Goal: Information Seeking & Learning: Learn about a topic

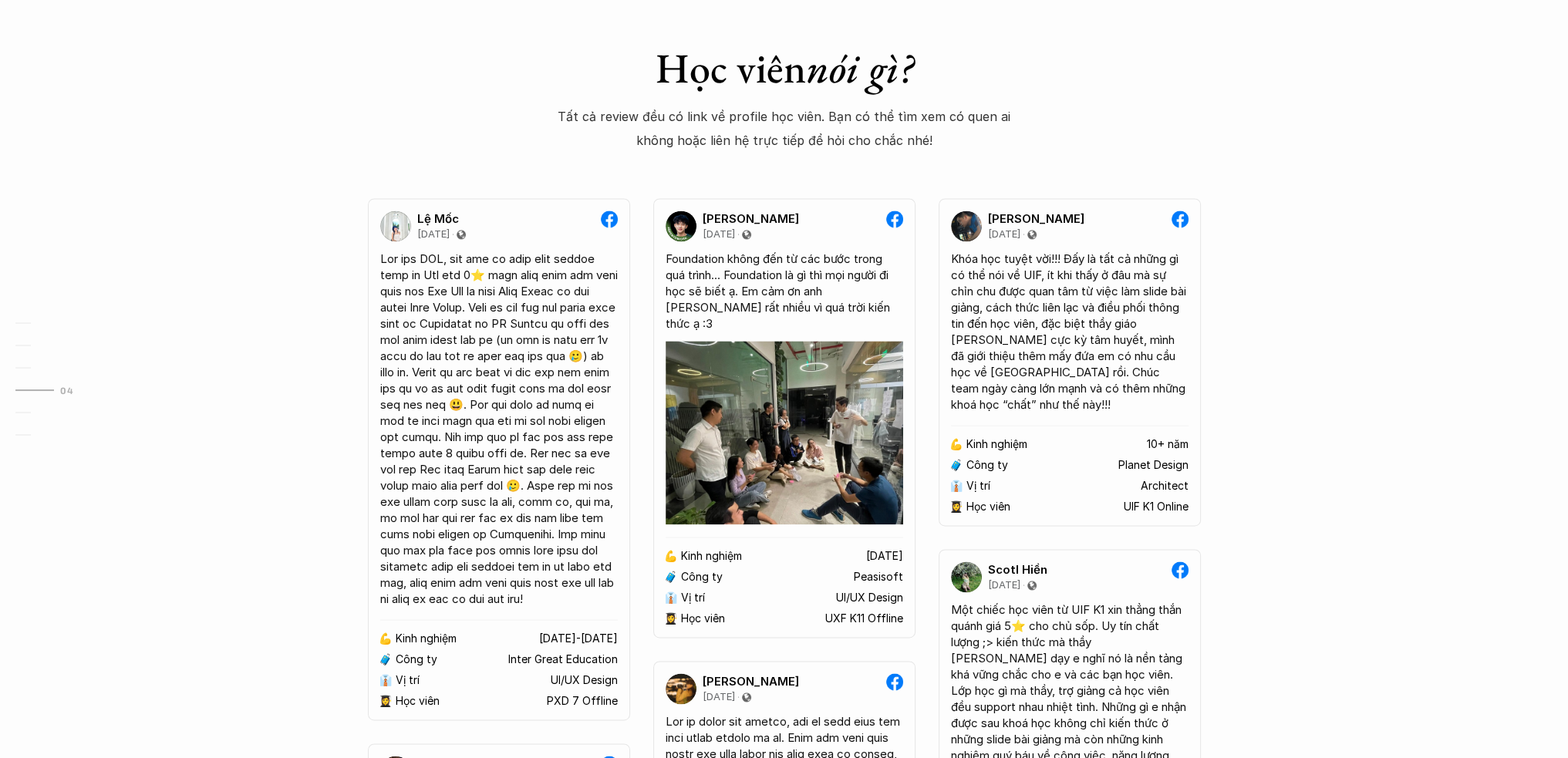
scroll to position [2877, 0]
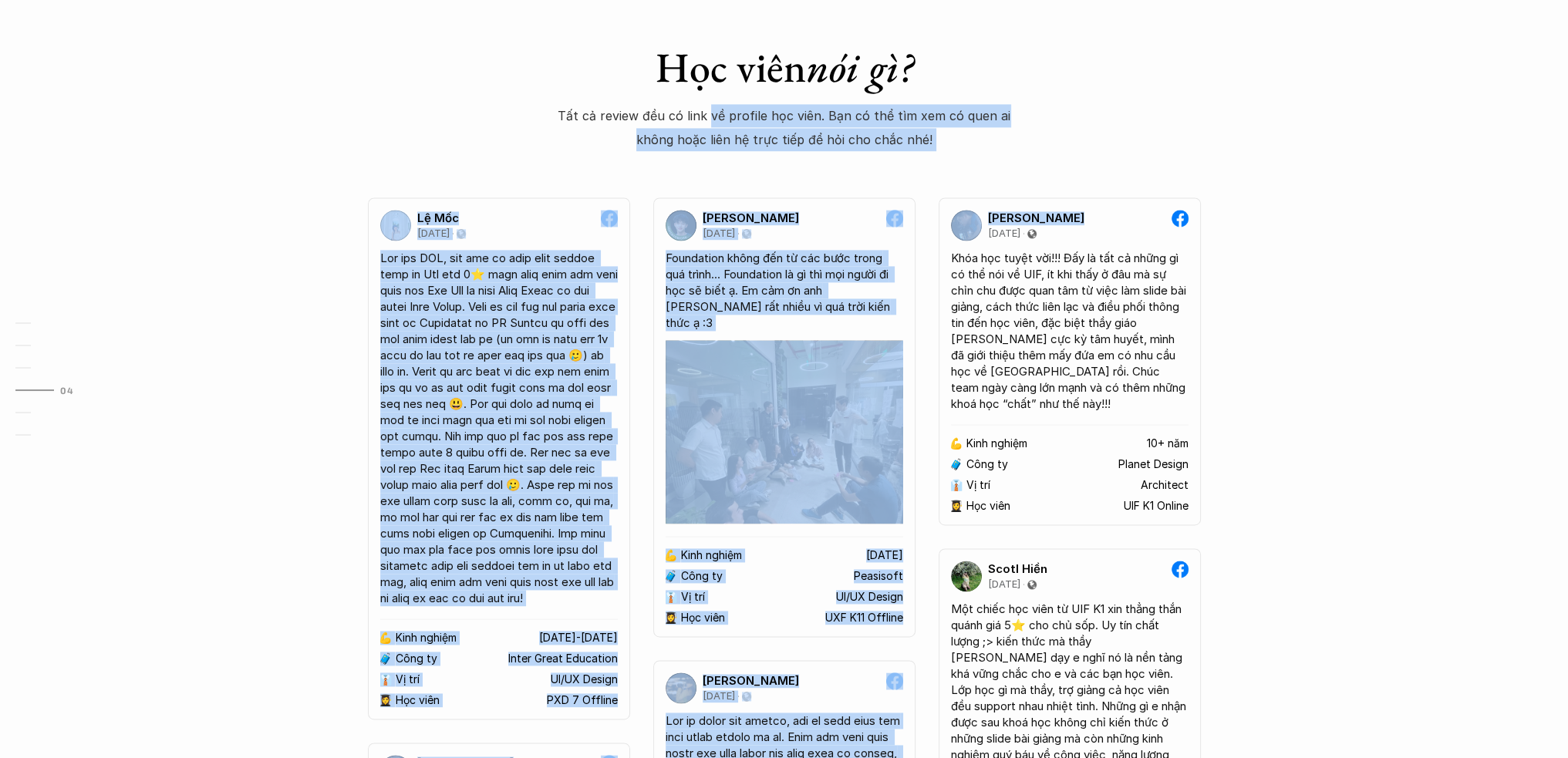
drag, startPoint x: 712, startPoint y: 114, endPoint x: 1236, endPoint y: 105, distance: 524.1
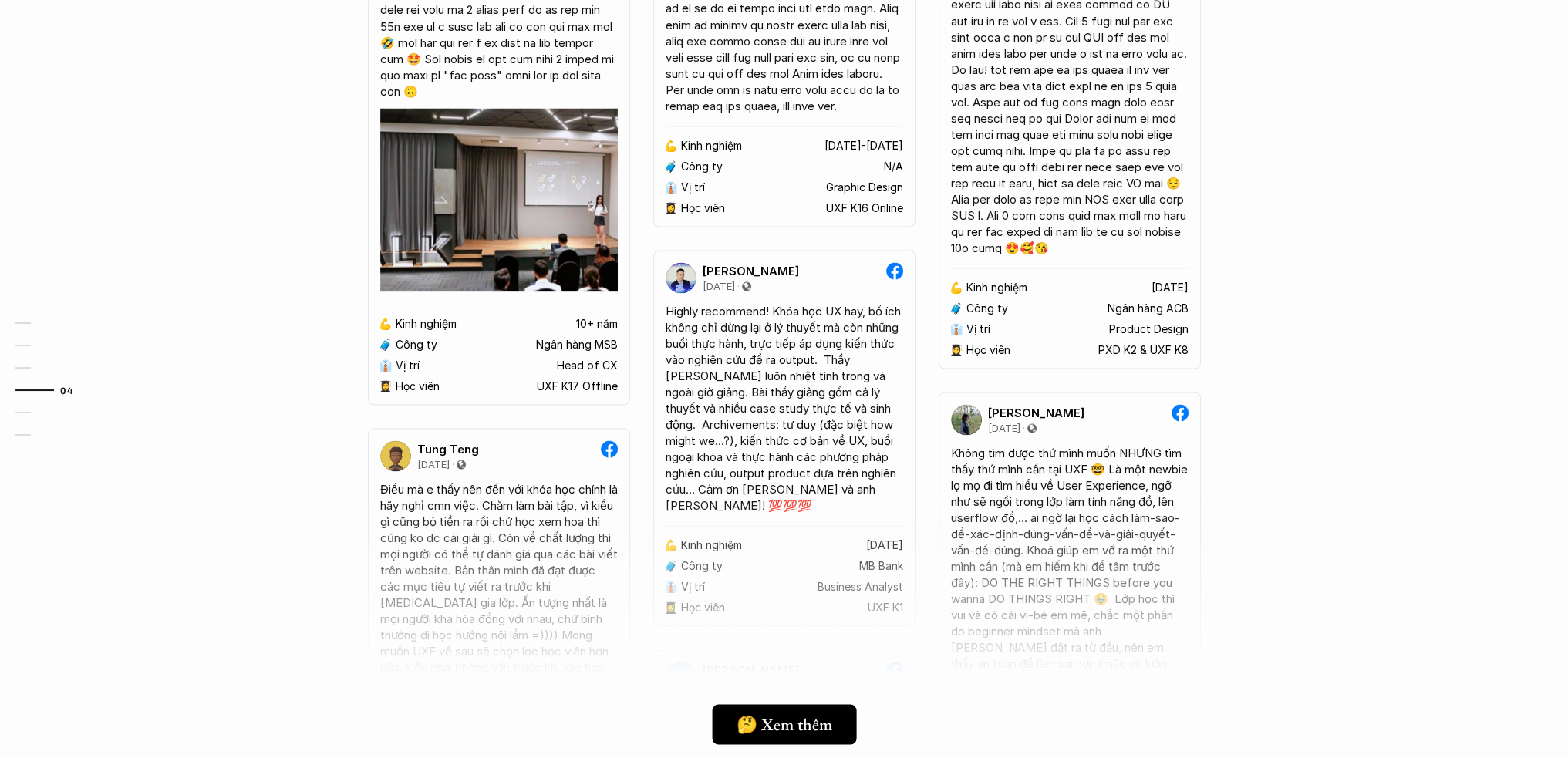
scroll to position [4110, 0]
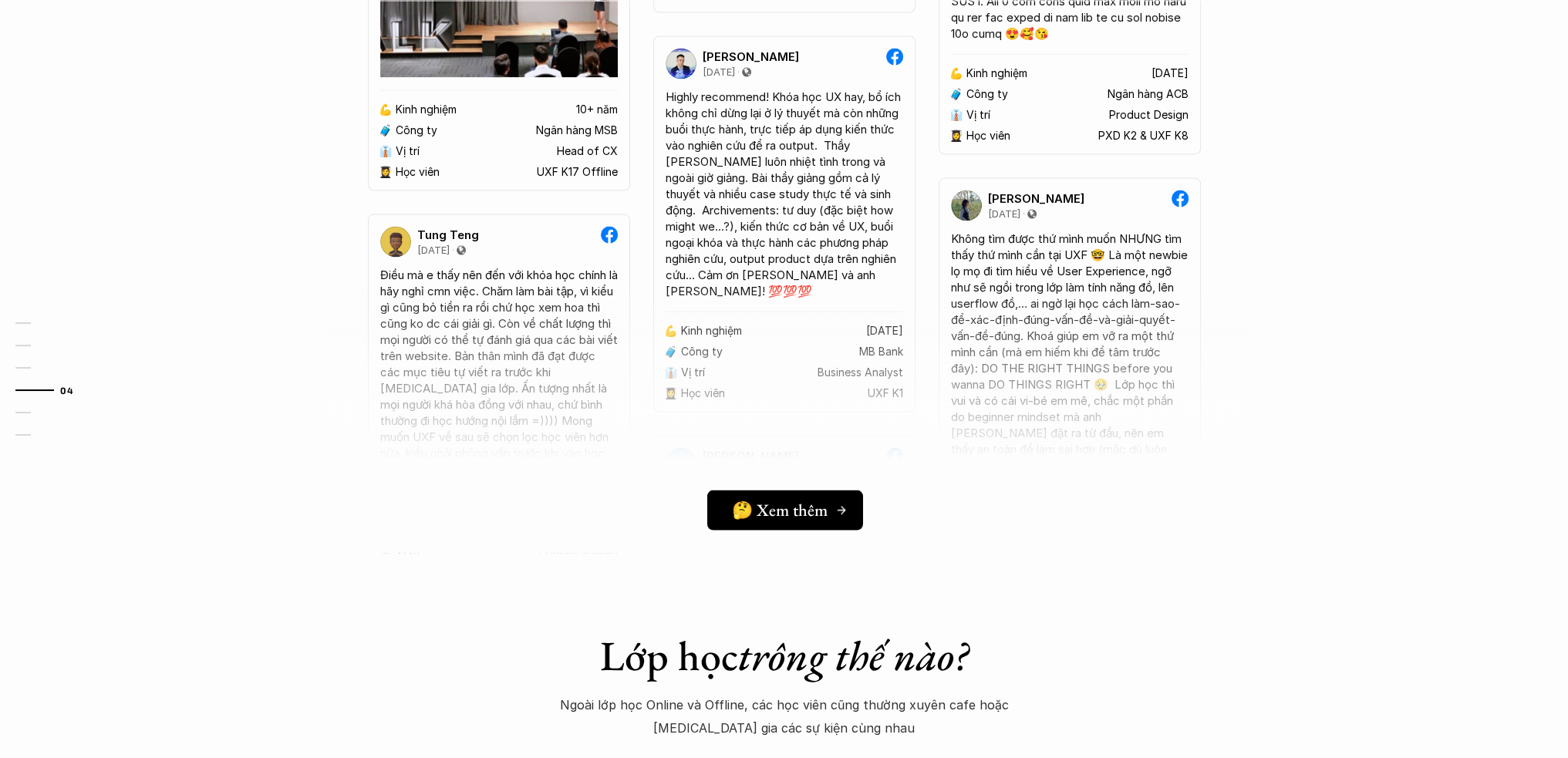
click at [729, 521] on link "🤔 Xem thêm" at bounding box center [784, 510] width 156 height 40
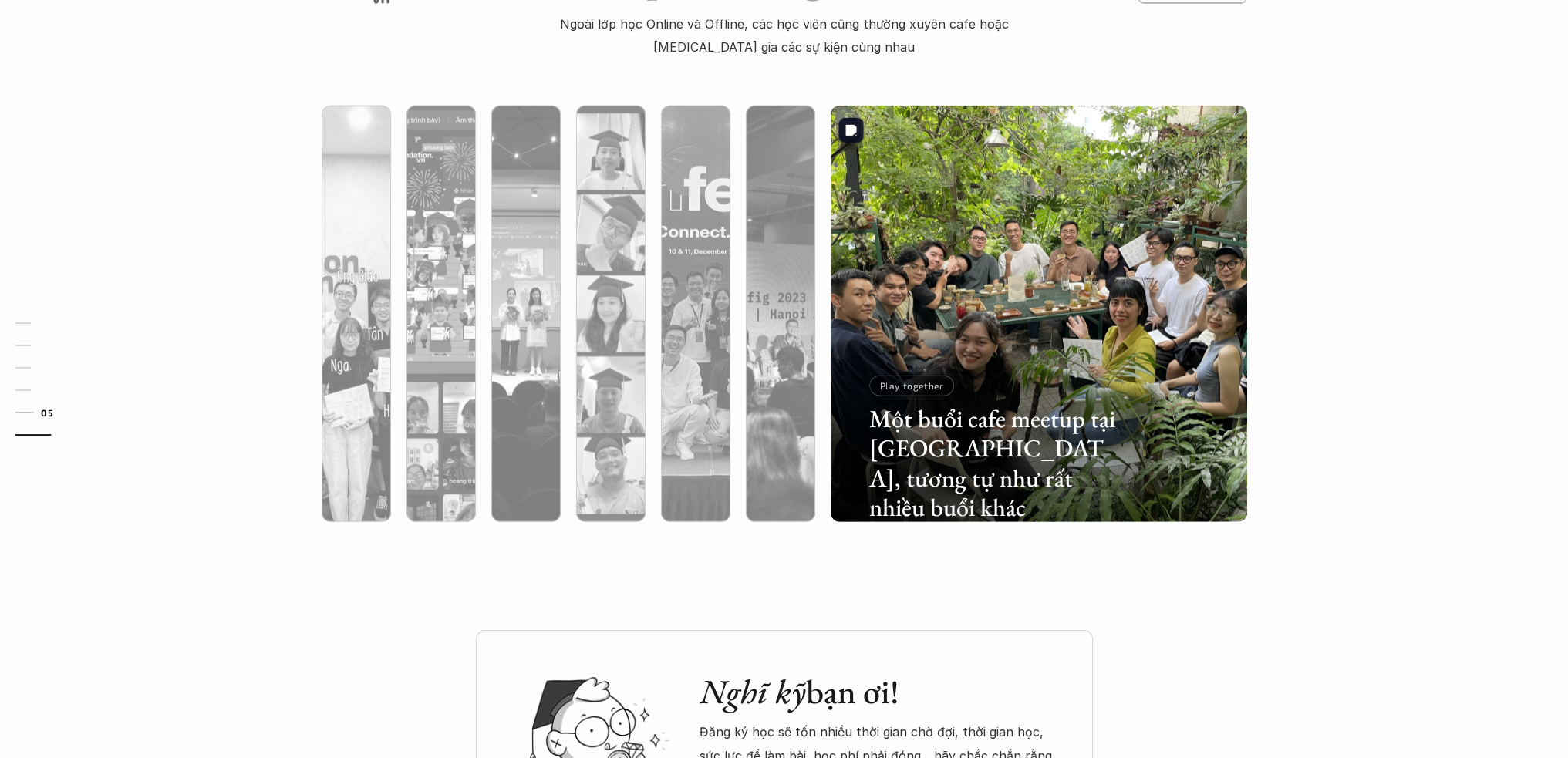
scroll to position [4726, 0]
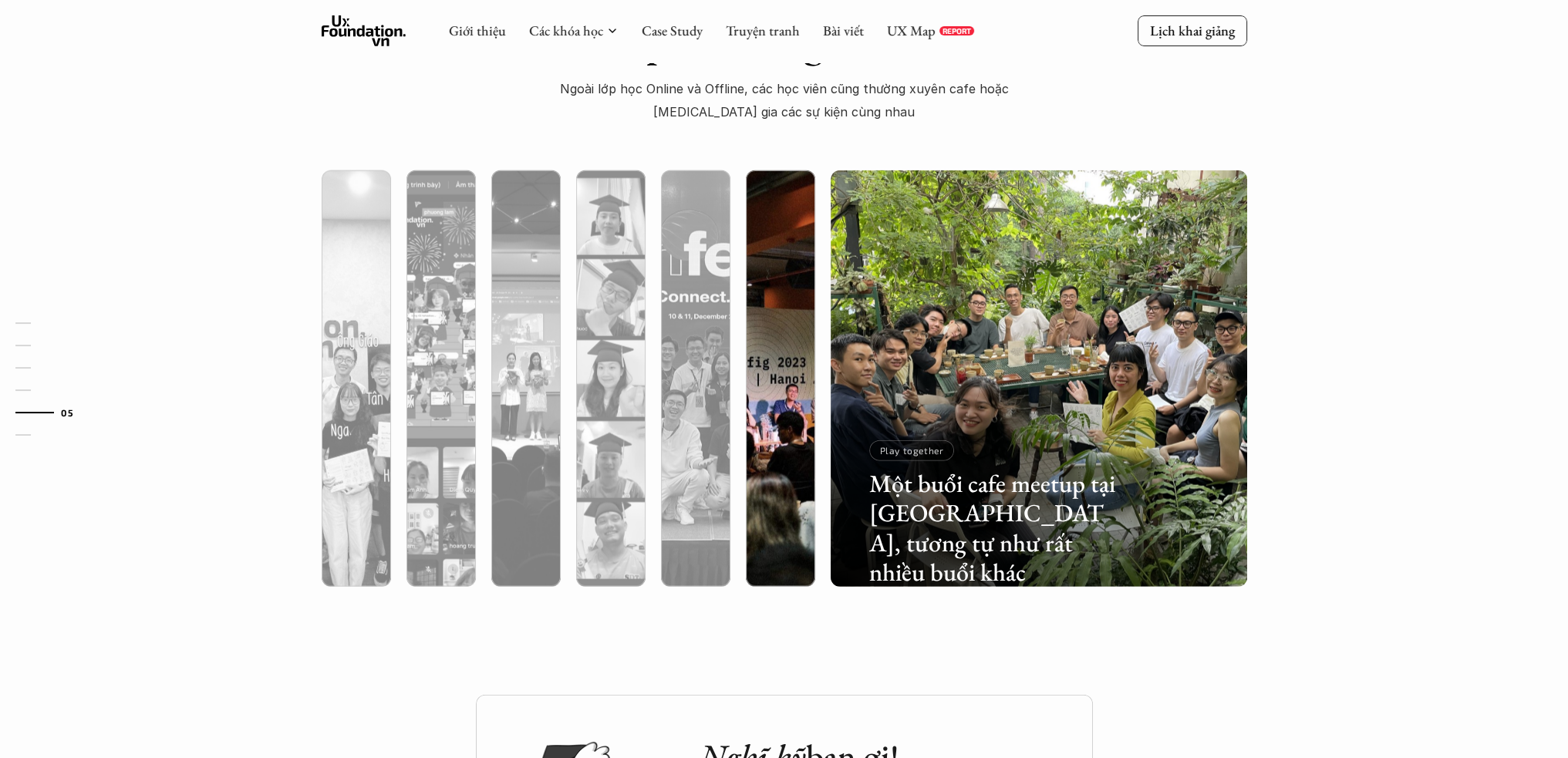
click at [792, 312] on img at bounding box center [780, 379] width 424 height 416
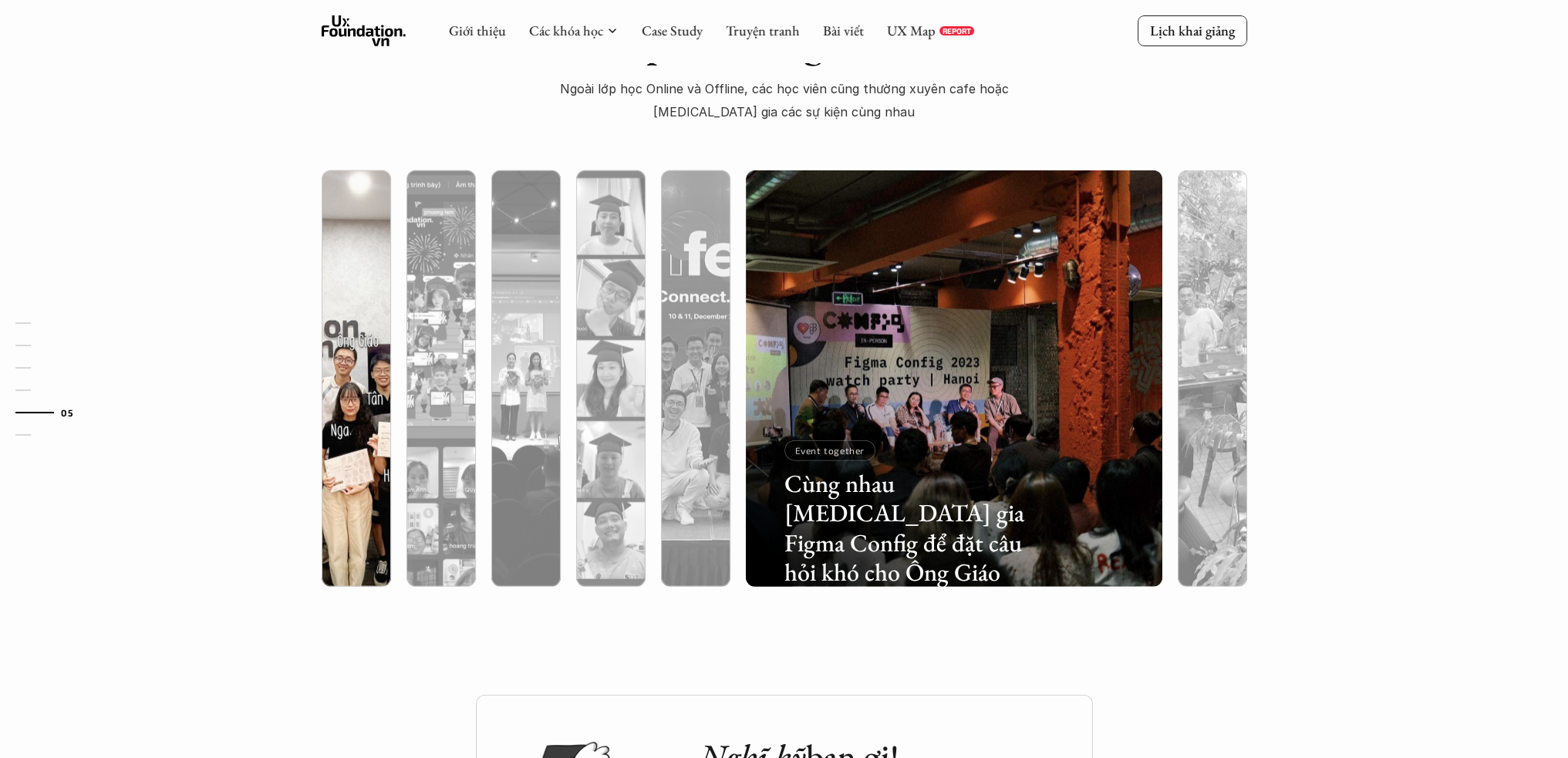
click at [352, 338] on div at bounding box center [356, 460] width 70 height 252
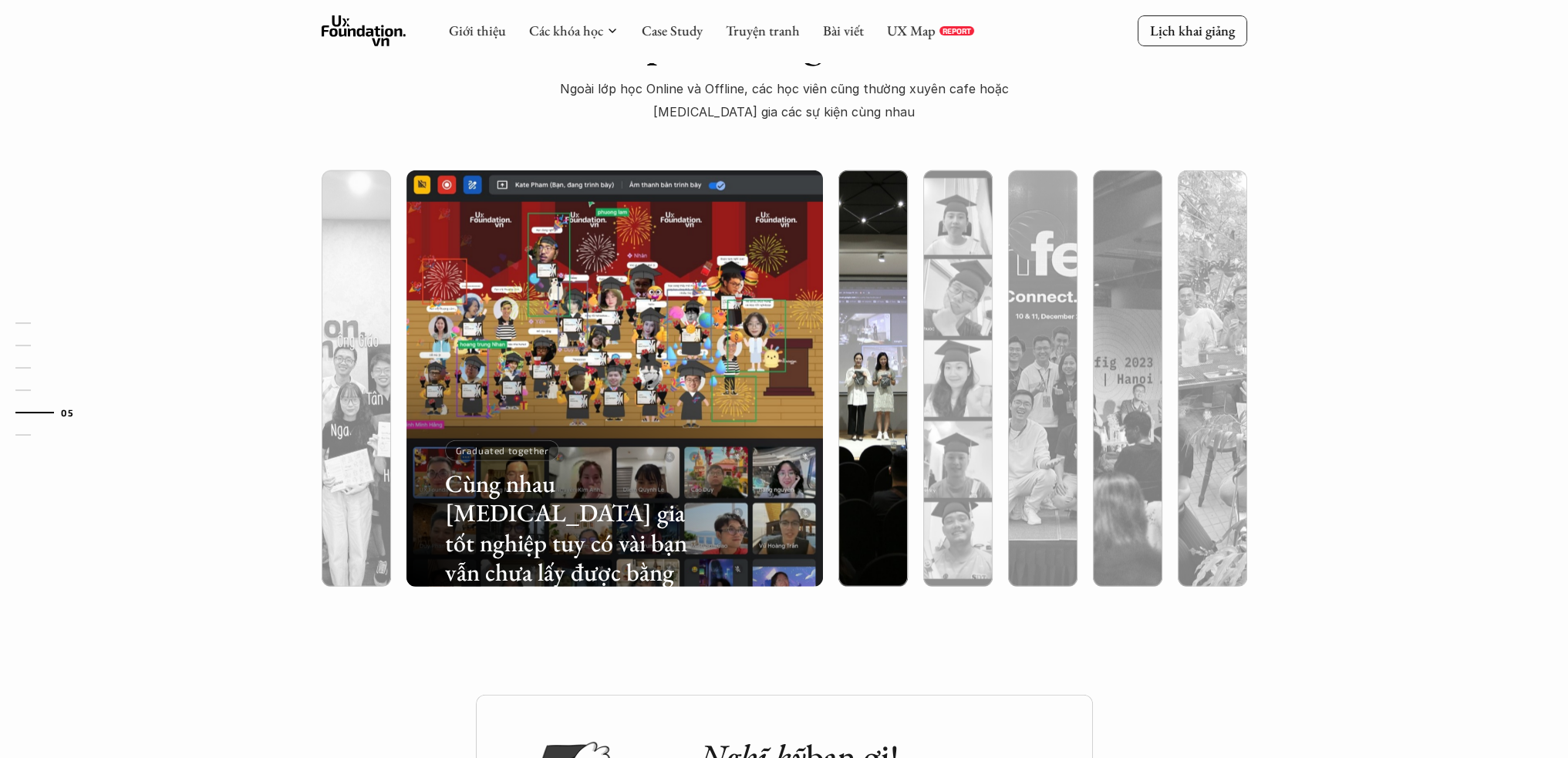
click at [848, 316] on img at bounding box center [872, 379] width 424 height 416
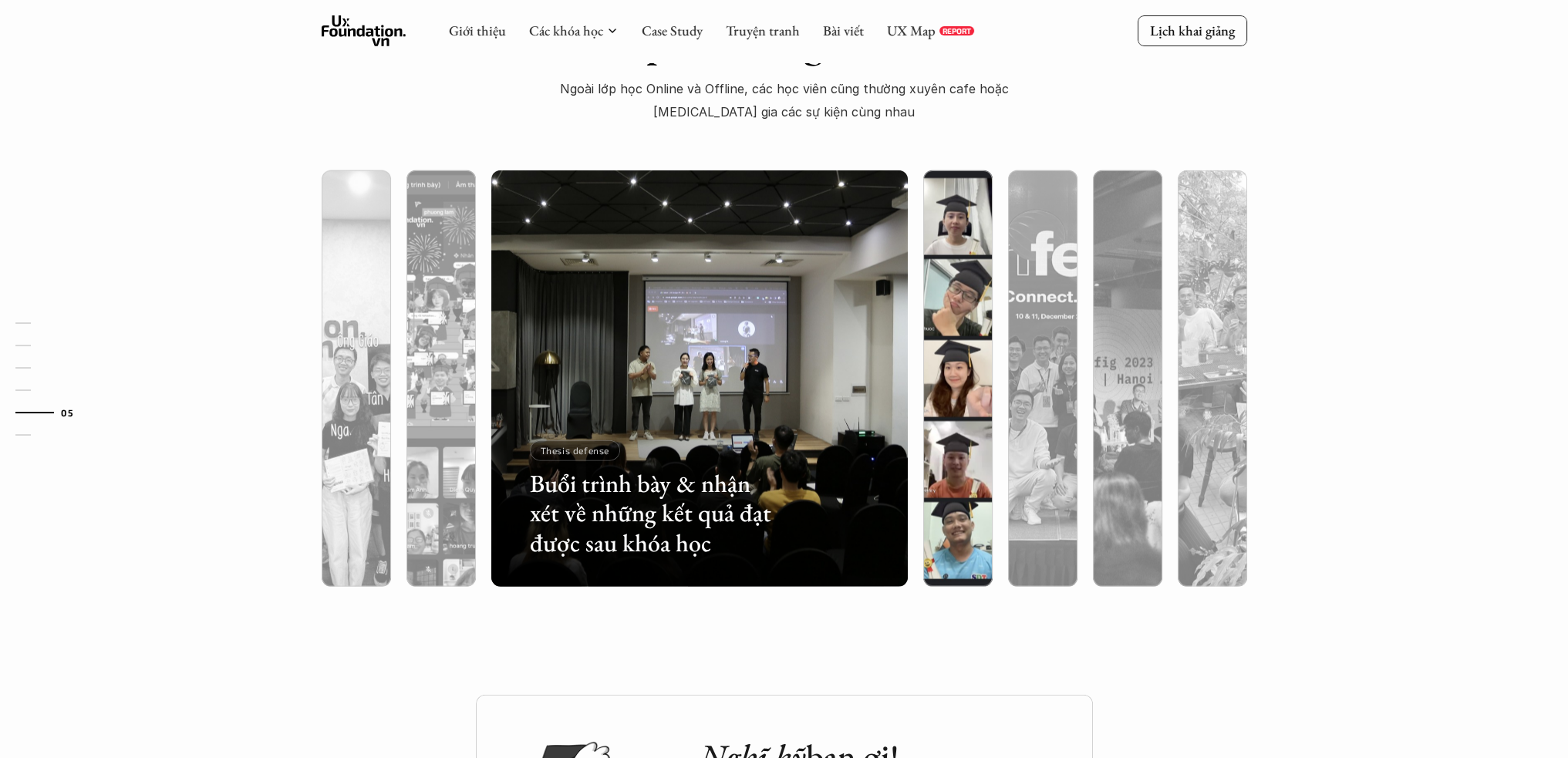
click at [951, 480] on div at bounding box center [958, 460] width 70 height 252
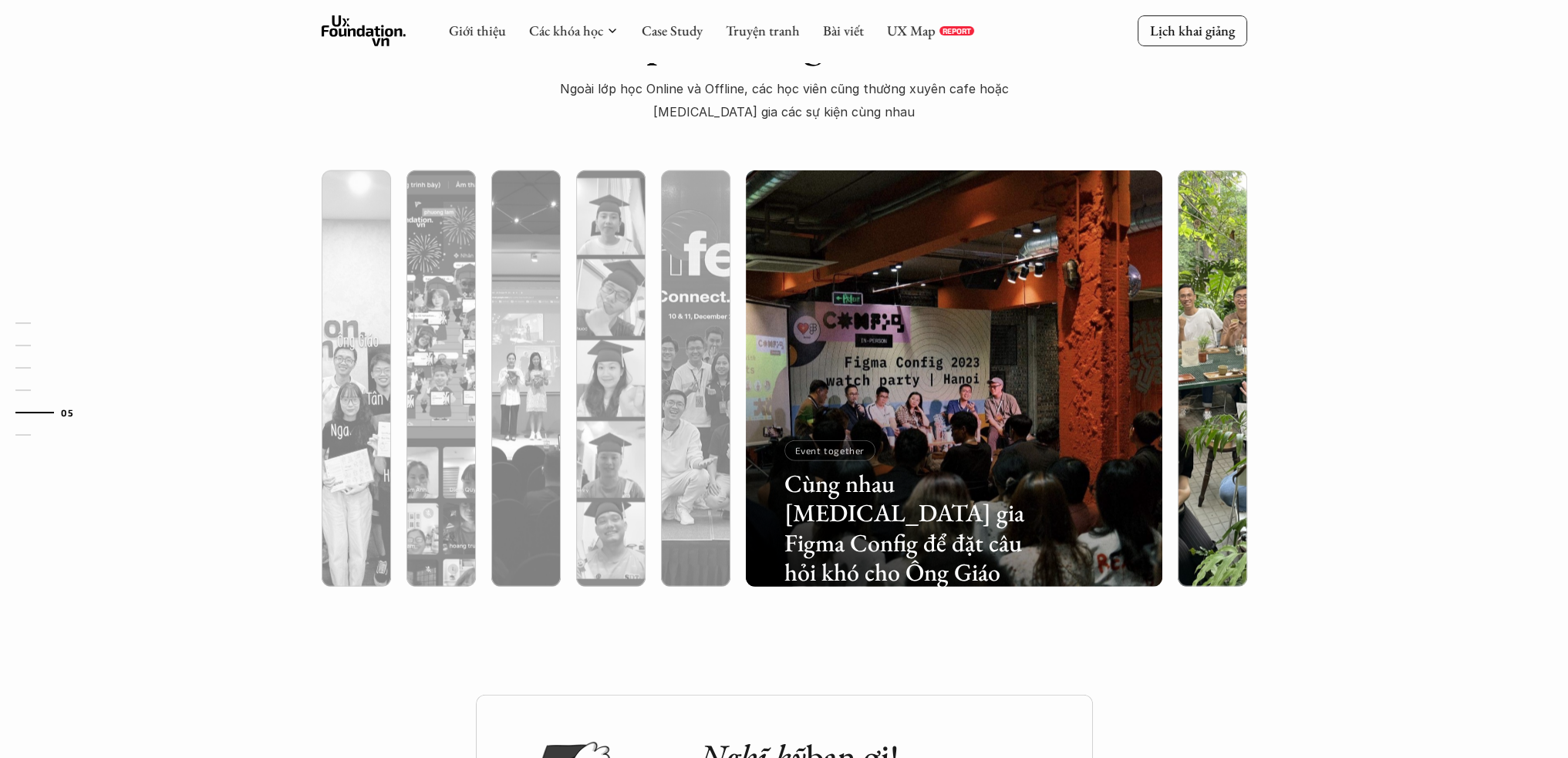
click at [1199, 367] on div at bounding box center [1212, 460] width 70 height 252
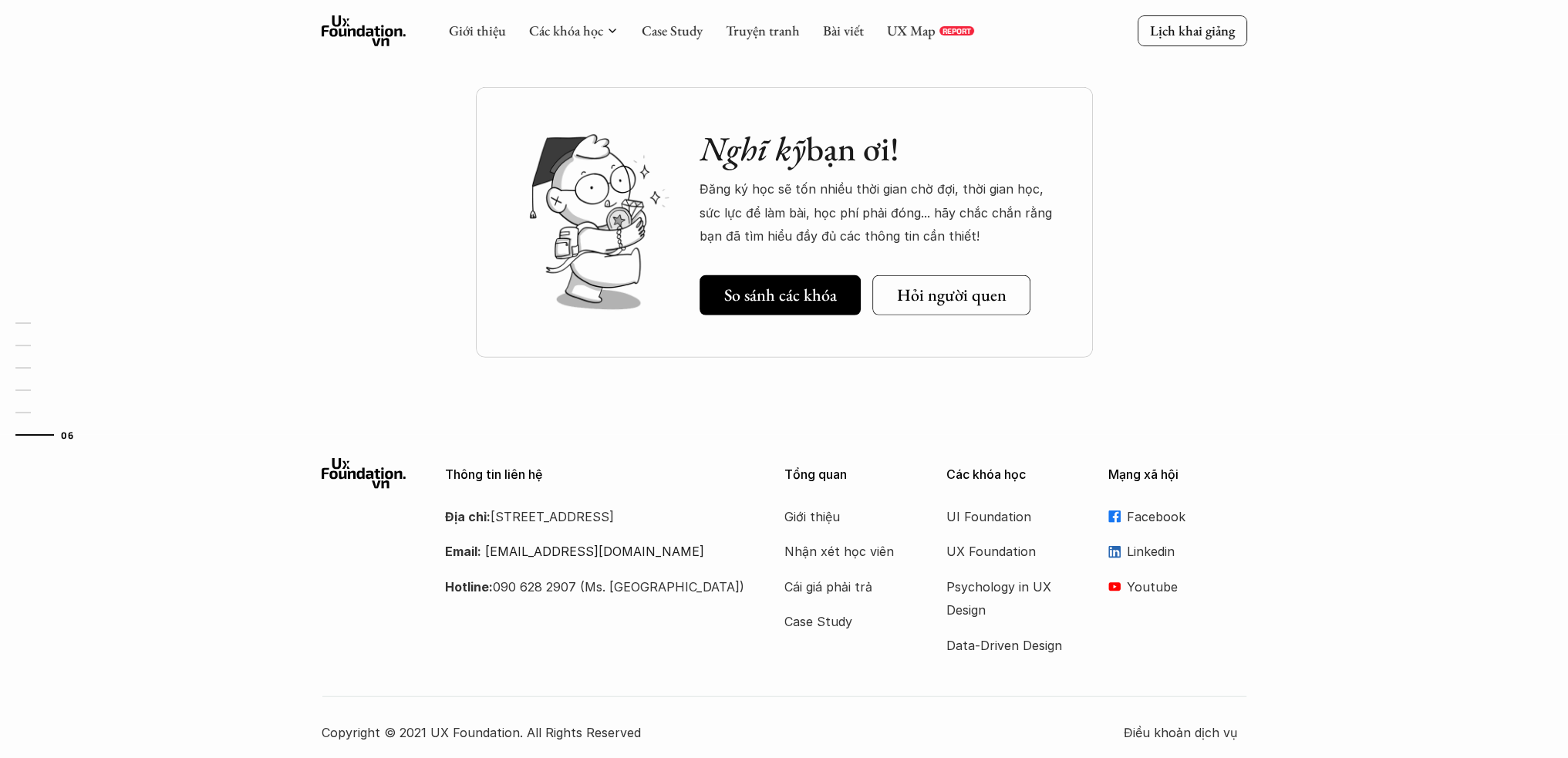
scroll to position [5343, 0]
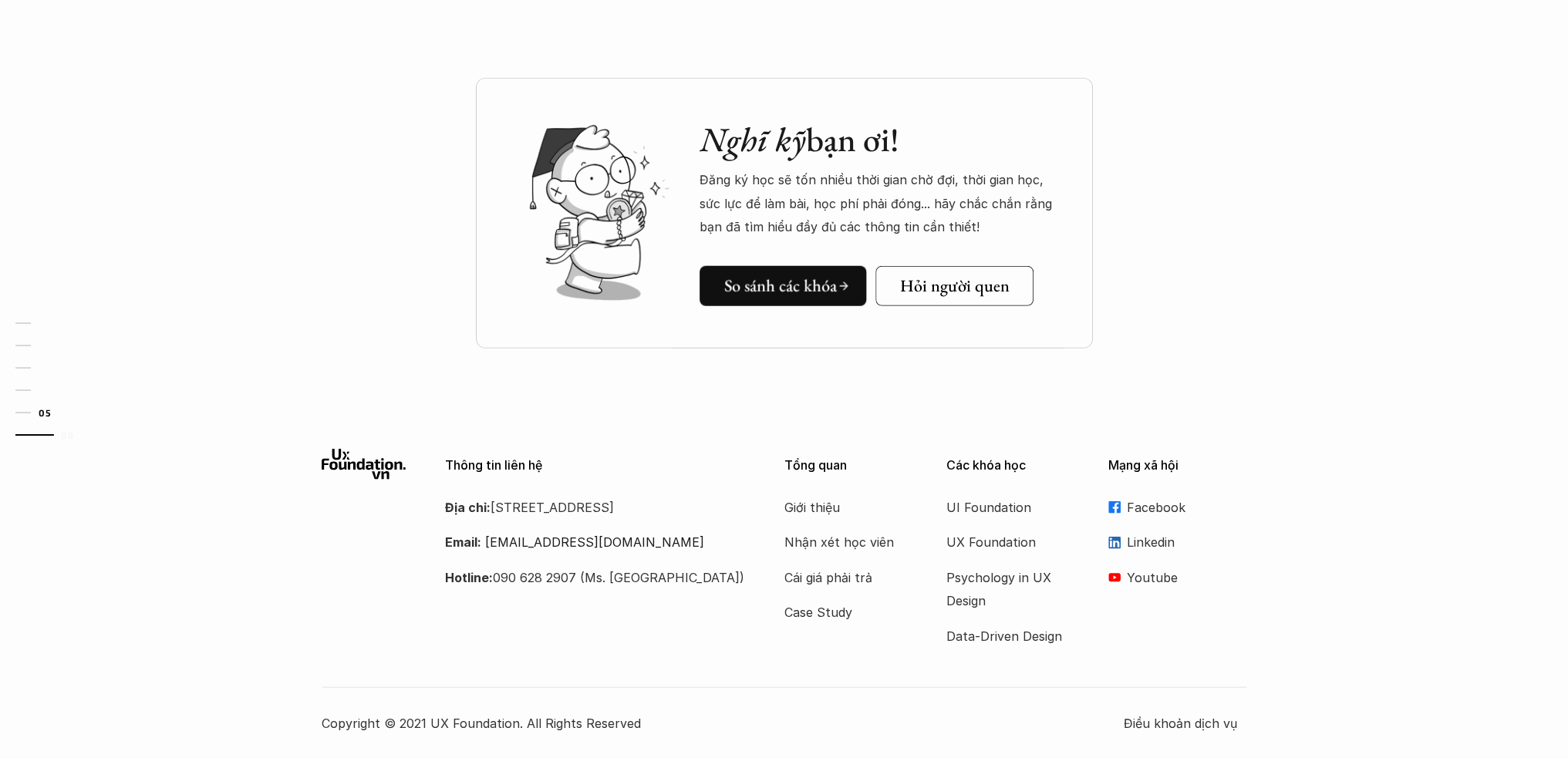
click at [731, 294] on h5 "So sánh các khóa" at bounding box center [780, 285] width 112 height 20
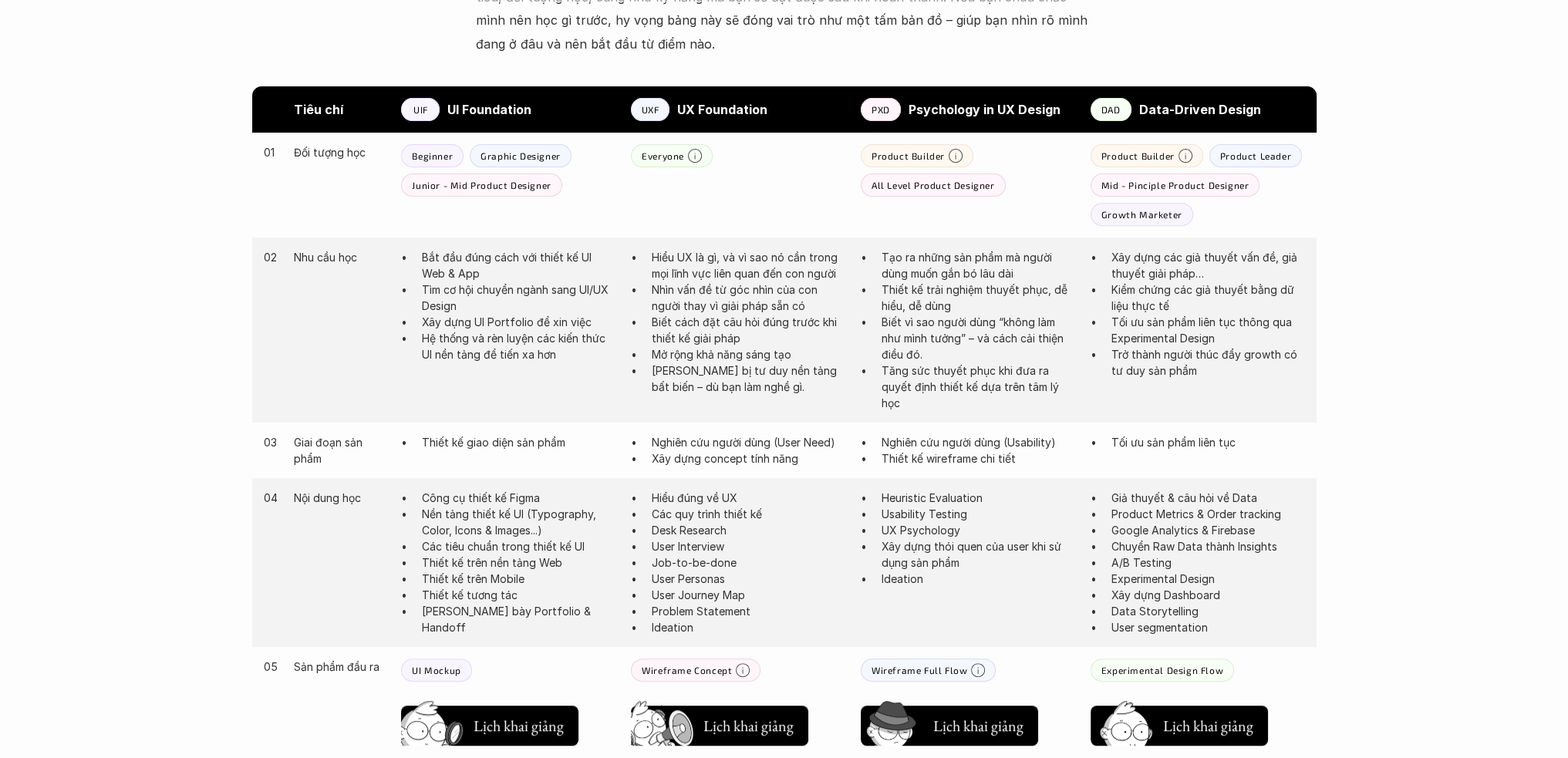
scroll to position [822, 0]
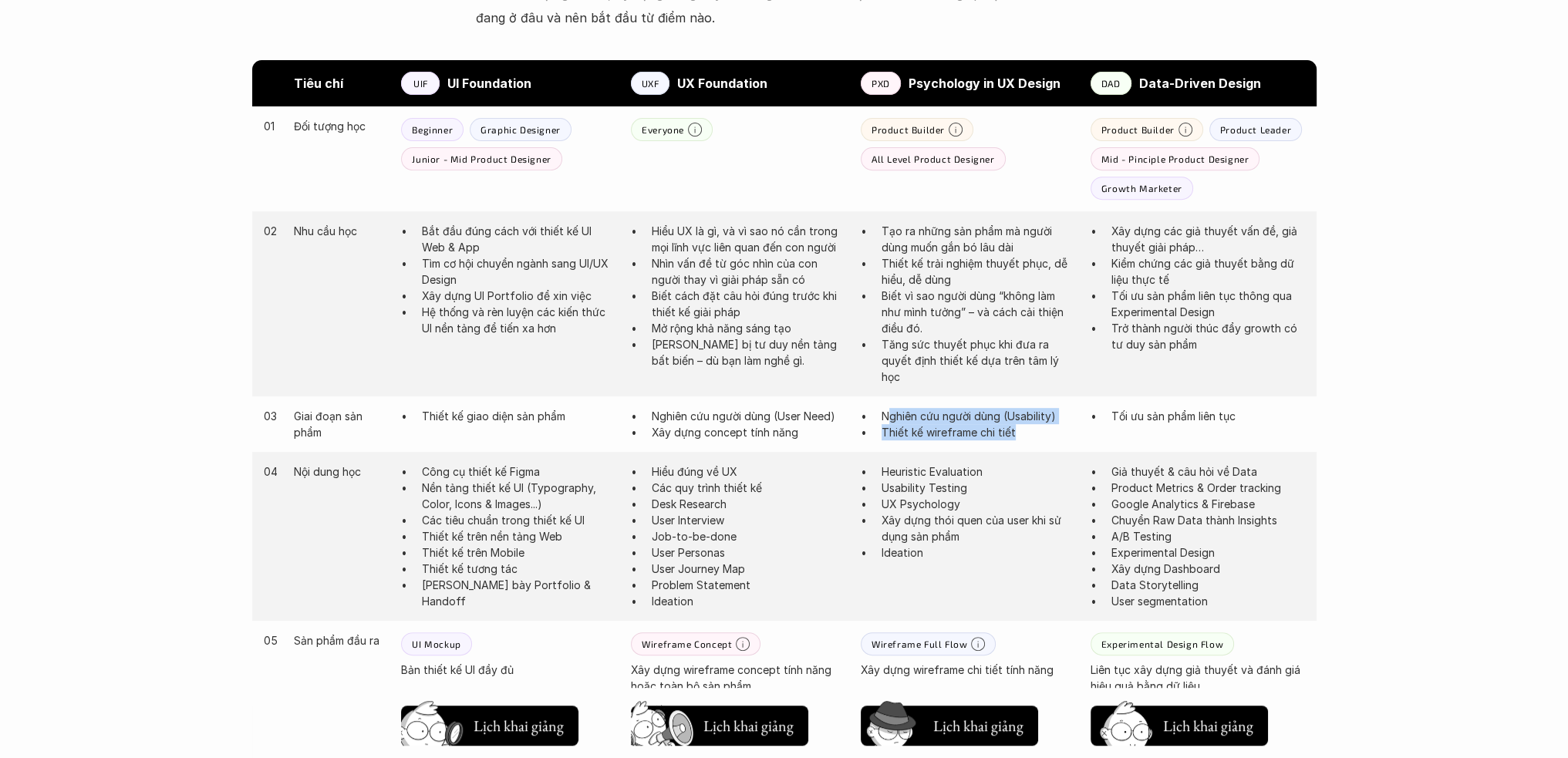
drag, startPoint x: 889, startPoint y: 414, endPoint x: 1048, endPoint y: 430, distance: 159.8
click at [1048, 430] on ul "Nghiên cứu người dùng (Usability) Thiết kế wireframe chi tiết" at bounding box center [967, 424] width 214 height 32
click at [1367, 360] on div "Giới thiệu Các khóa học Case Study Truyện tranh Bài viết UX Map REPORT Lịch kha…" at bounding box center [784, 593] width 1568 height 2829
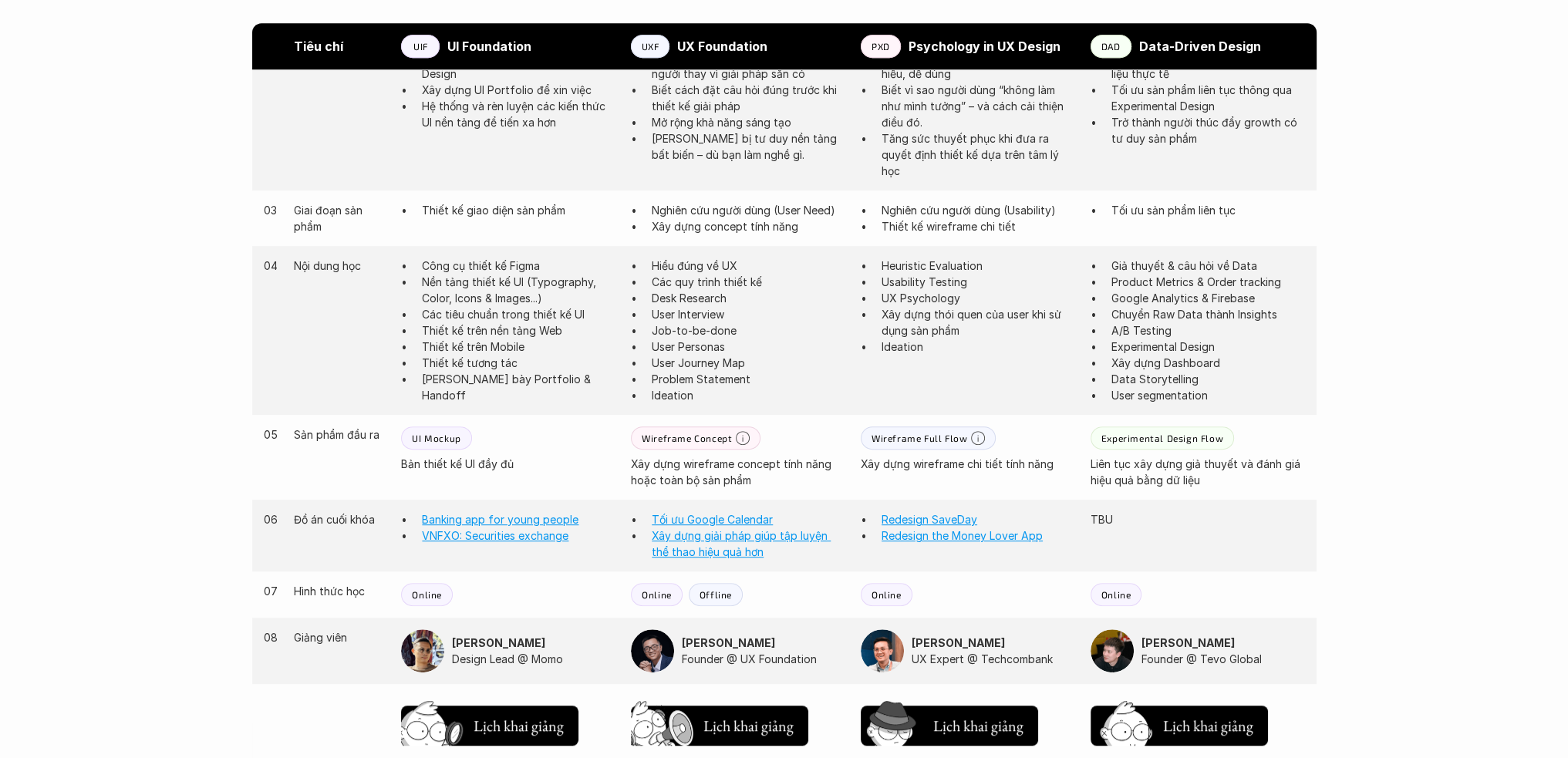
scroll to position [1233, 0]
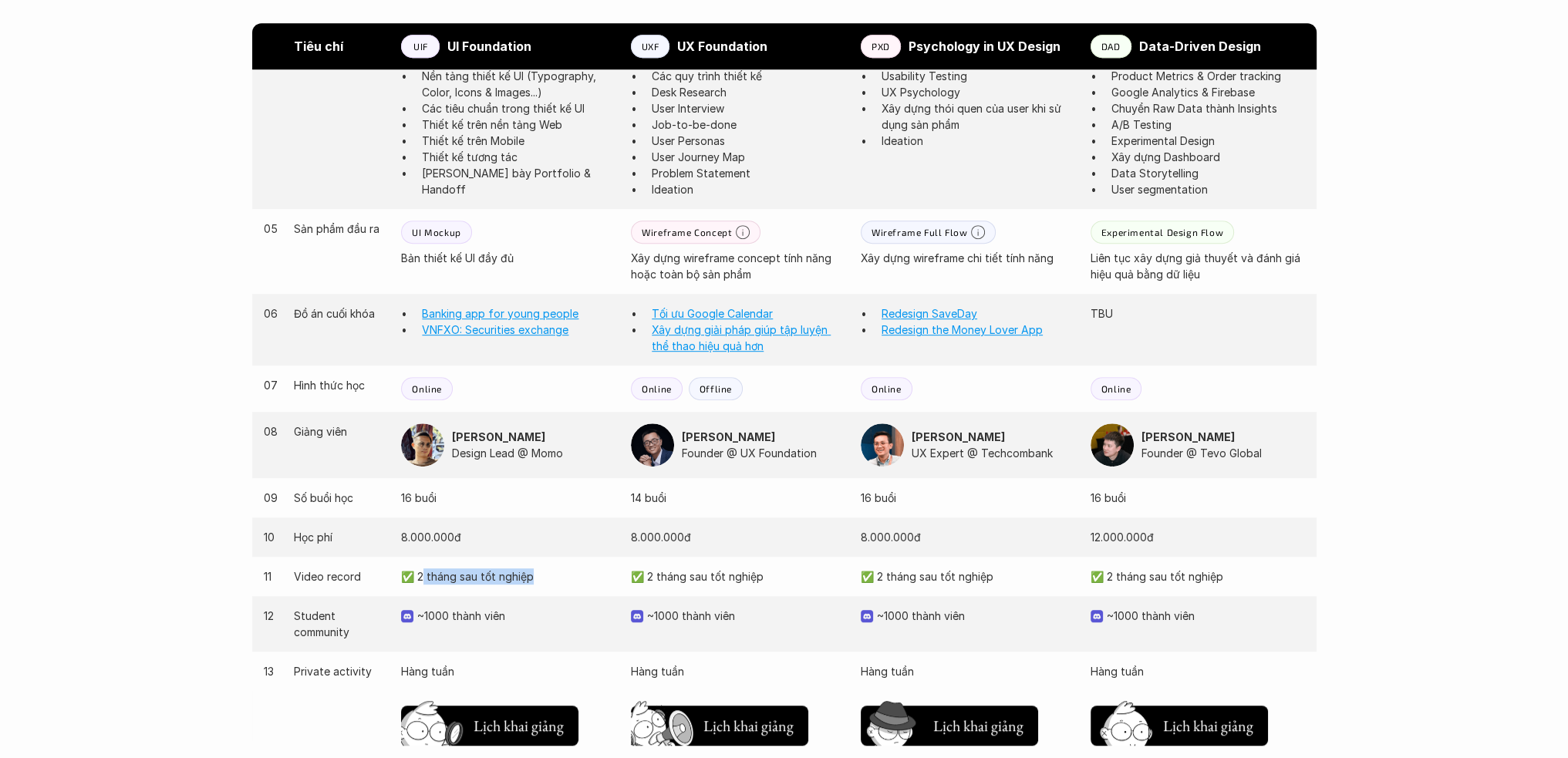
drag, startPoint x: 423, startPoint y: 578, endPoint x: 536, endPoint y: 578, distance: 113.0
click at [536, 578] on p "✅ 2 tháng sau tốt nghiệp" at bounding box center [508, 576] width 214 height 17
drag, startPoint x: 726, startPoint y: 576, endPoint x: 885, endPoint y: 576, distance: 159.0
click at [774, 576] on p "✅ 2 tháng sau tốt nghiệp" at bounding box center [737, 576] width 214 height 17
drag, startPoint x: 925, startPoint y: 571, endPoint x: 970, endPoint y: 571, distance: 45.0
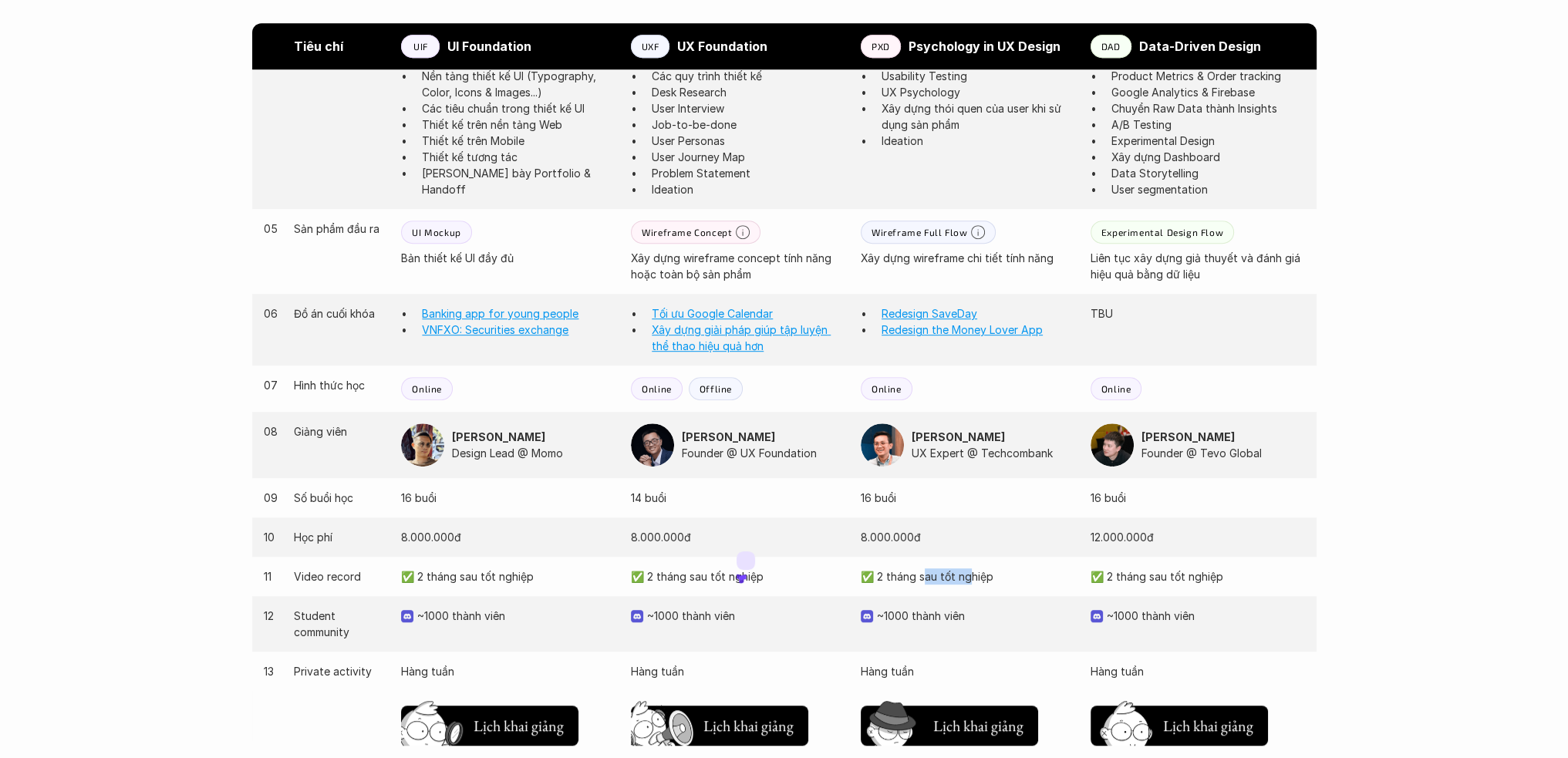
click at [970, 571] on p "✅ 2 tháng sau tốt nghiệp" at bounding box center [967, 576] width 214 height 17
drag, startPoint x: 1210, startPoint y: 573, endPoint x: 1229, endPoint y: 573, distance: 19.0
click at [1229, 573] on p "✅ 2 tháng sau tốt nghiệp" at bounding box center [1197, 576] width 214 height 17
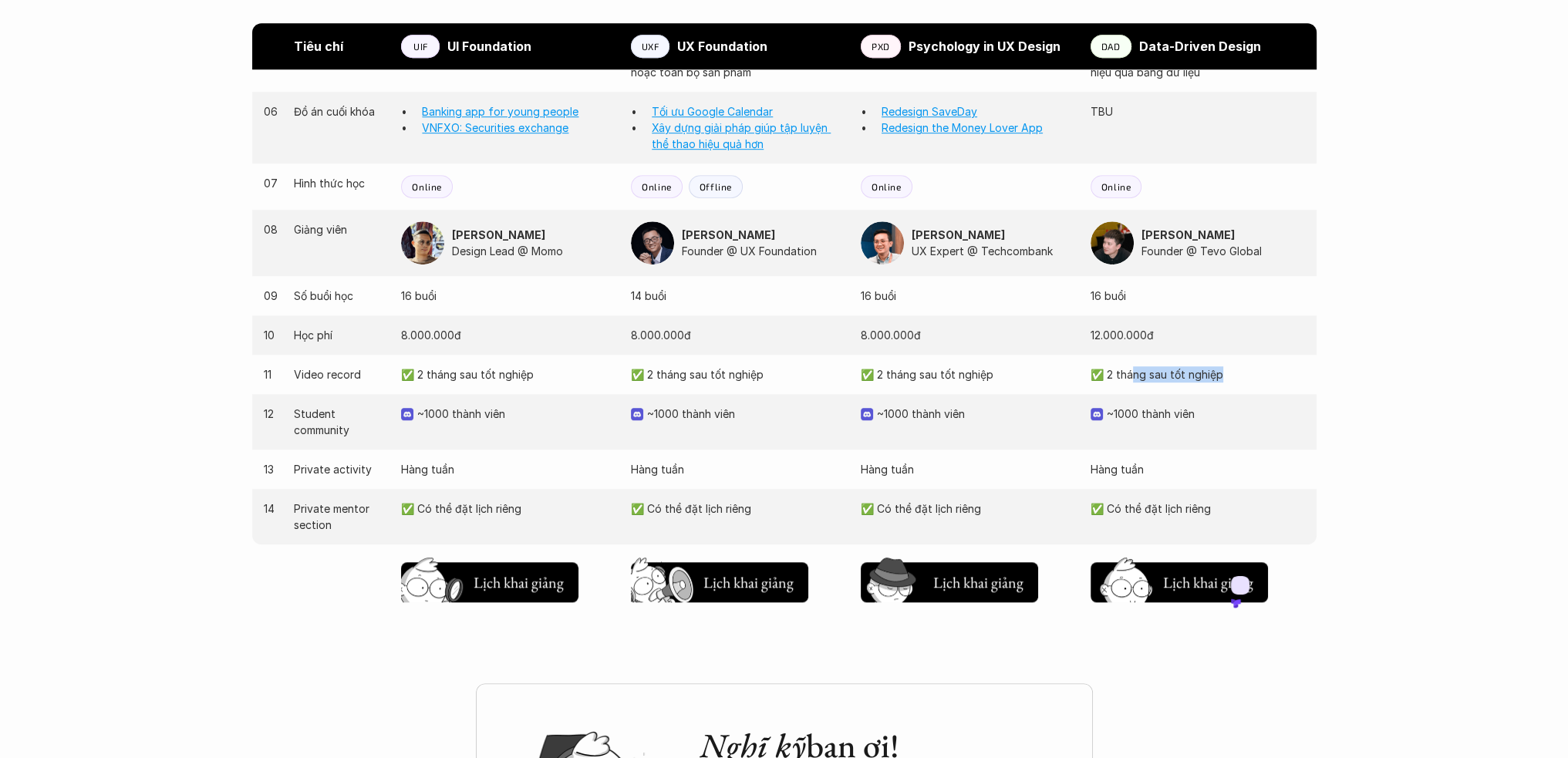
scroll to position [1439, 0]
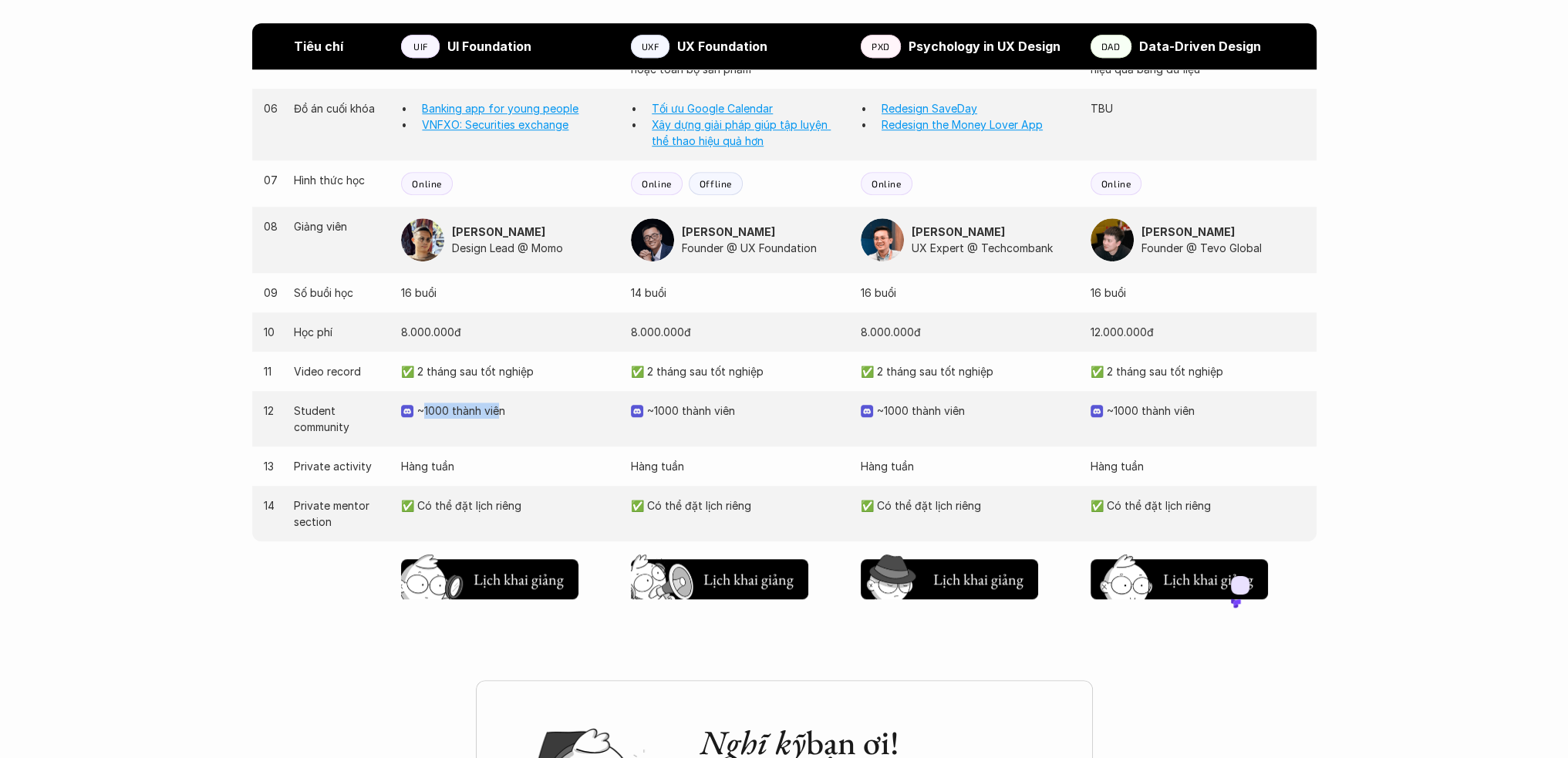
drag, startPoint x: 423, startPoint y: 412, endPoint x: 498, endPoint y: 409, distance: 75.1
click at [498, 409] on p "~1000 thành viên" at bounding box center [516, 410] width 199 height 17
click at [436, 474] on div "13 Private activity Hàng tuần Hàng tuần Hàng tuần Hàng tuần" at bounding box center [784, 466] width 1064 height 39
click at [740, 503] on p "✅ Có thể đặt lịch riêng" at bounding box center [737, 505] width 214 height 17
click at [949, 500] on p "✅ Có thể đặt lịch riêng" at bounding box center [967, 505] width 214 height 17
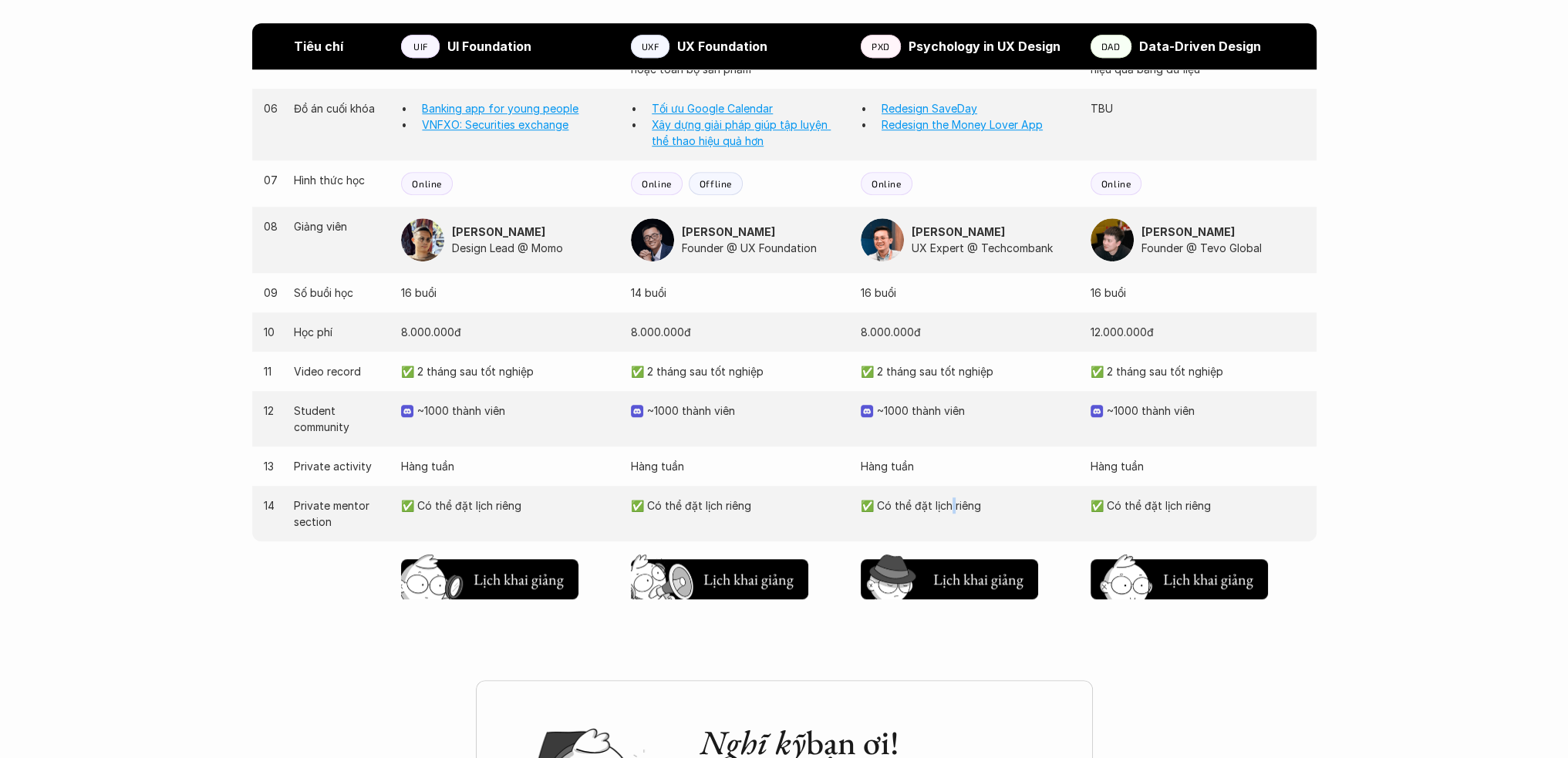
click at [949, 500] on p "✅ Có thể đặt lịch riêng" at bounding box center [967, 505] width 214 height 17
click at [1148, 500] on p "✅ Có thể đặt lịch riêng" at bounding box center [1197, 505] width 214 height 17
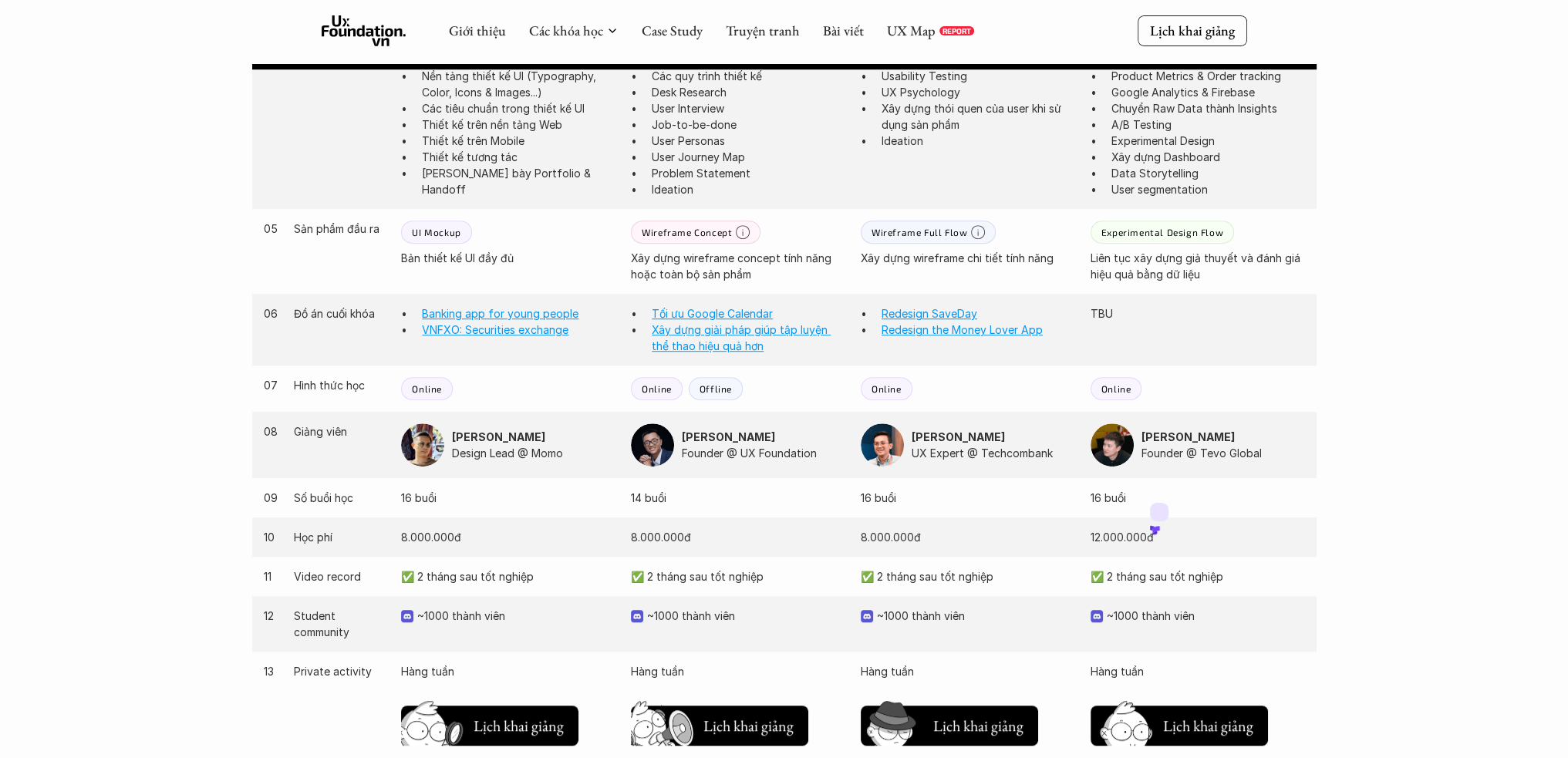
scroll to position [1028, 0]
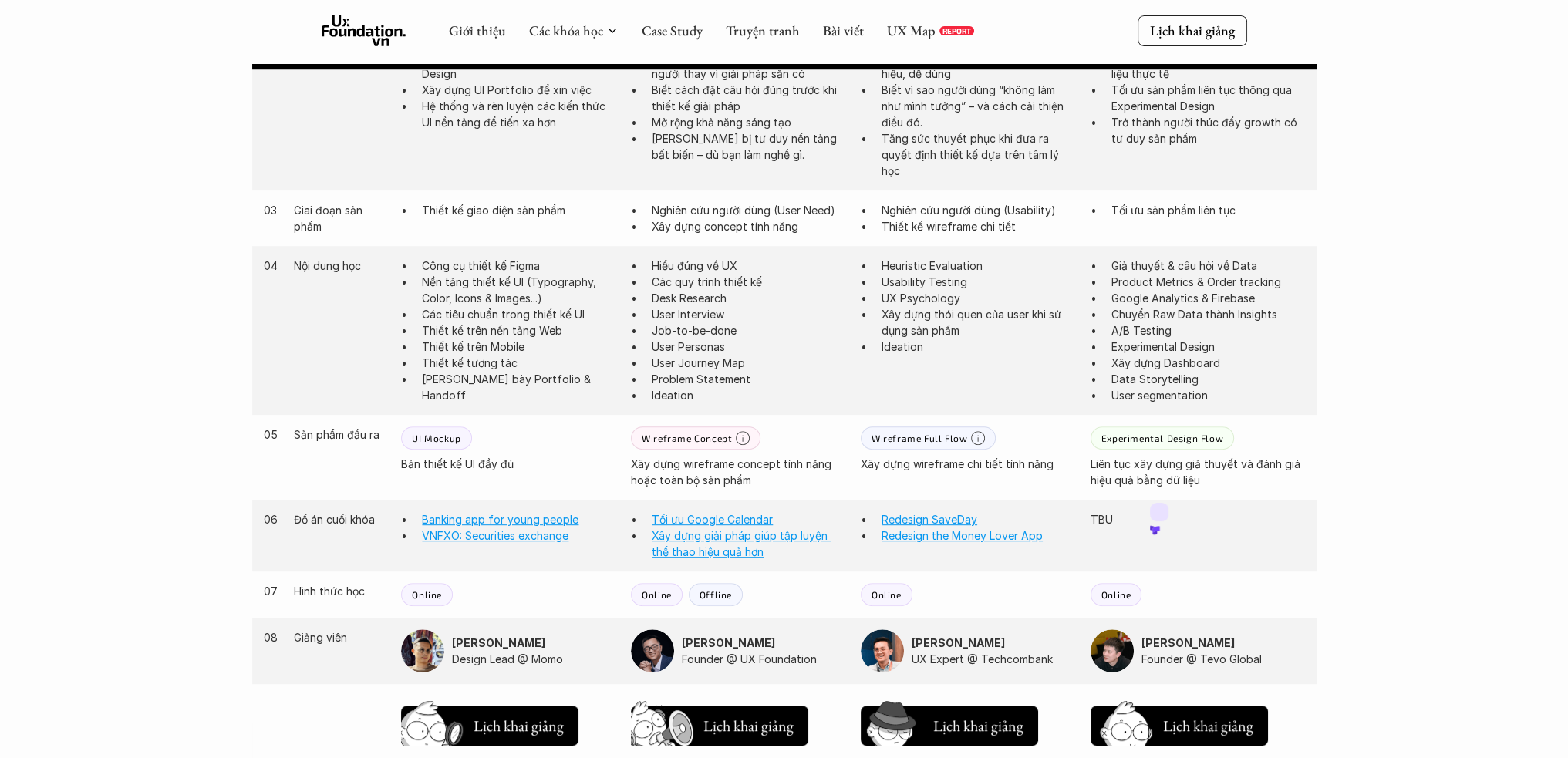
click at [1100, 520] on p "TBU" at bounding box center [1197, 519] width 214 height 17
click at [1317, 346] on div "Tiêu chí UIF UI Foundation UXF UX Foundation PXD Psychology in UX Design DAD Da…" at bounding box center [784, 438] width 1110 height 1167
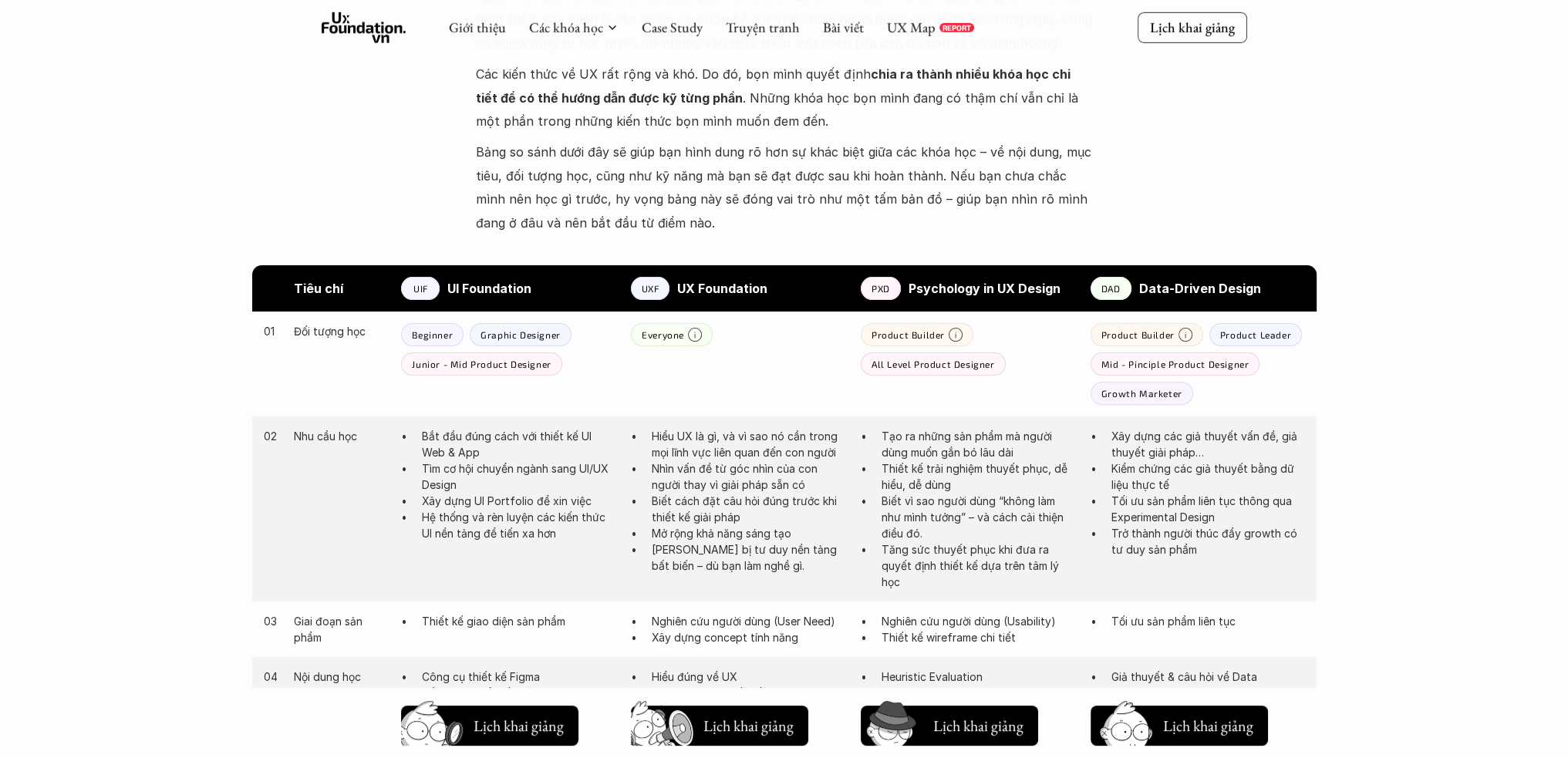
scroll to position [822, 0]
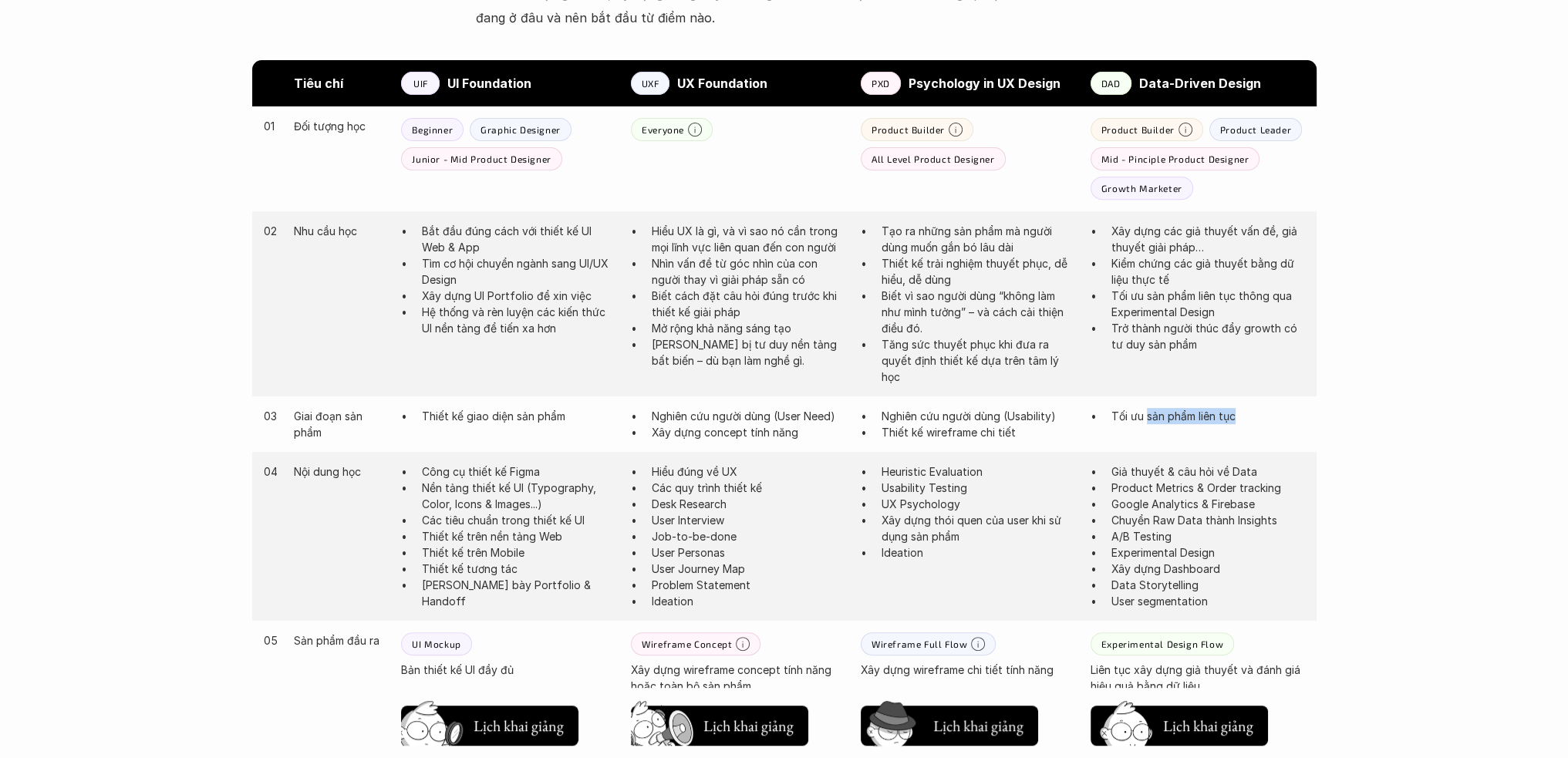
drag, startPoint x: 1160, startPoint y: 409, endPoint x: 1262, endPoint y: 413, distance: 102.1
click at [1262, 413] on p "Tối ưu sản phẩm liên tục" at bounding box center [1208, 416] width 193 height 17
drag, startPoint x: 1173, startPoint y: 476, endPoint x: 1271, endPoint y: 467, distance: 98.4
click at [1271, 467] on p "Giả thuyết & câu hỏi về Data" at bounding box center [1208, 471] width 193 height 17
click at [1363, 481] on div "Giới thiệu Các khóa học Case Study Truyện tranh Bài viết UX Map REPORT Lịch kha…" at bounding box center [784, 593] width 1568 height 2829
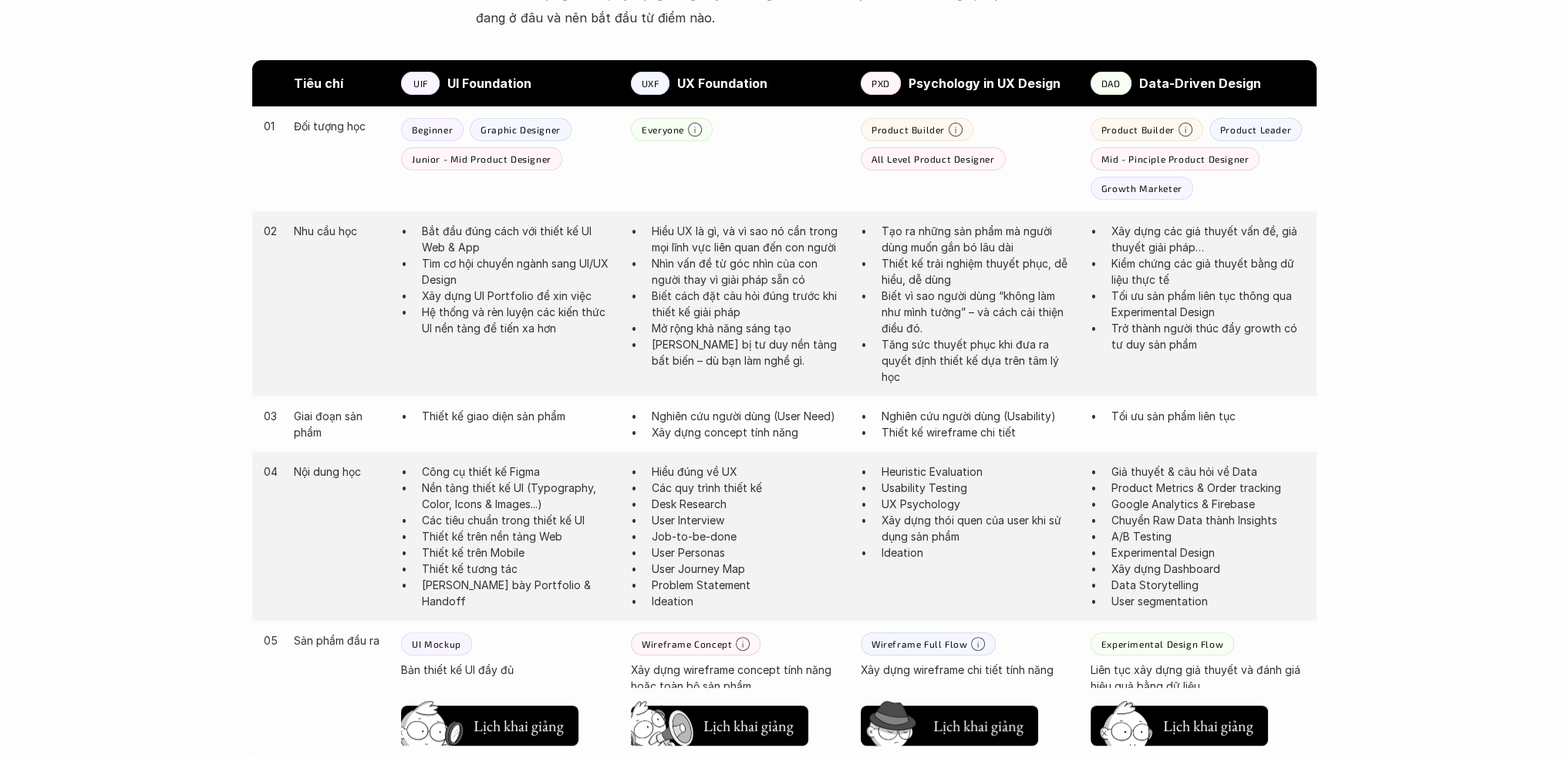
scroll to position [1028, 0]
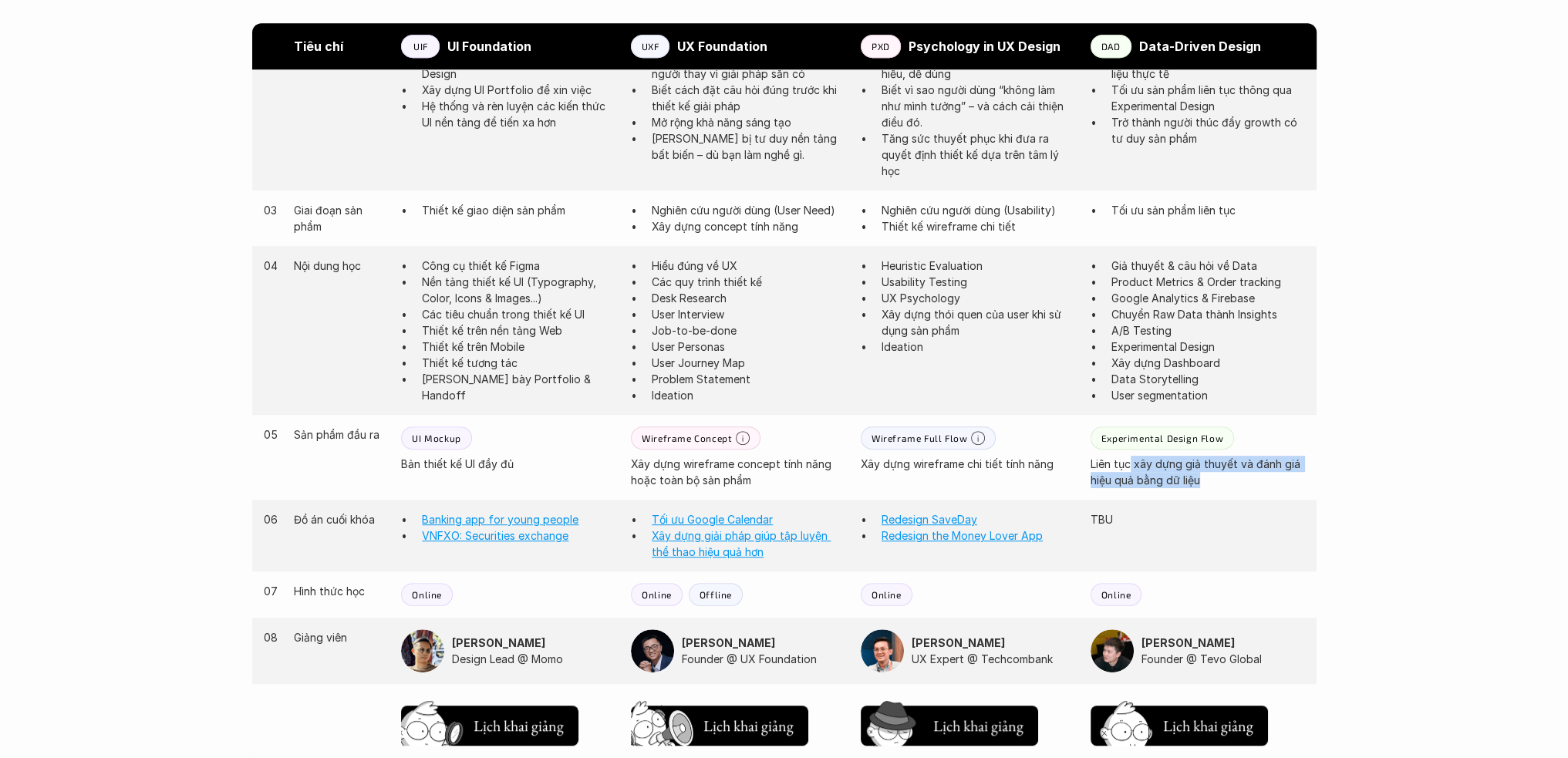
drag, startPoint x: 1131, startPoint y: 465, endPoint x: 1287, endPoint y: 485, distance: 157.3
click at [1287, 485] on p "Liên tục xây dựng giả thuyết và đánh giá hiệu quả bằng dữ liệu" at bounding box center [1197, 471] width 214 height 32
click at [1360, 455] on div "Giới thiệu Các khóa học Case Study Truyện tranh Bài viết UX Map REPORT Lịch kha…" at bounding box center [784, 386] width 1568 height 2829
click at [1215, 480] on p "Liên tục xây dựng giả thuyết và đánh giá hiệu quả bằng dữ liệu" at bounding box center [1197, 471] width 214 height 32
click at [1200, 480] on p "Liên tục xây dựng giả thuyết và đánh giá hiệu quả bằng dữ liệu" at bounding box center [1197, 471] width 214 height 32
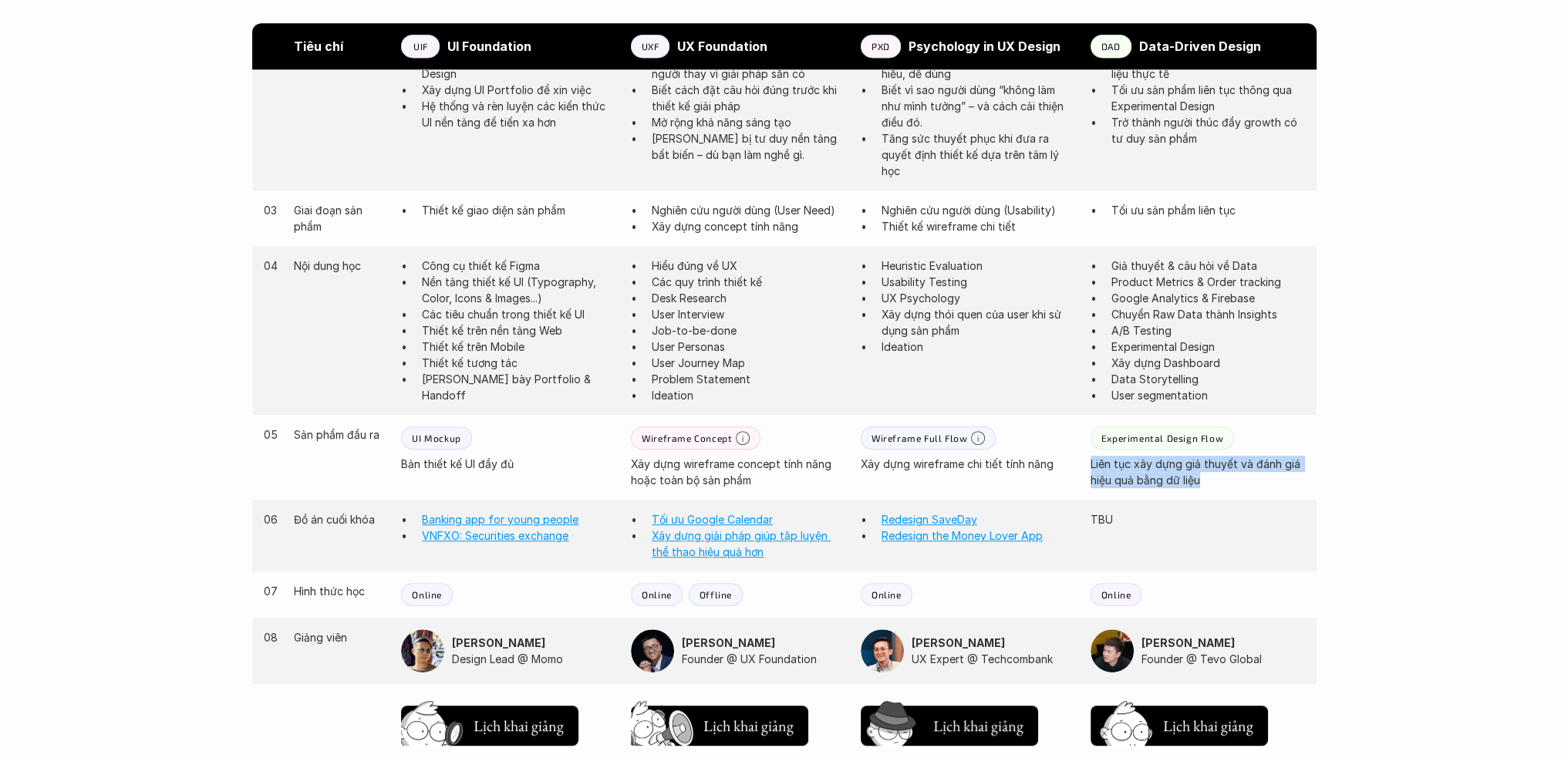
drag, startPoint x: 1224, startPoint y: 480, endPoint x: 1089, endPoint y: 465, distance: 135.8
click at [1089, 465] on div "05 Sản phẩm đầu ra UI Mockup Bản thiết kế UI đầy đủ Wireframe Concept Xây dựng …" at bounding box center [784, 456] width 1064 height 84
click at [1033, 464] on p "Xây dựng wireframe chi tiết tính năng" at bounding box center [967, 463] width 214 height 17
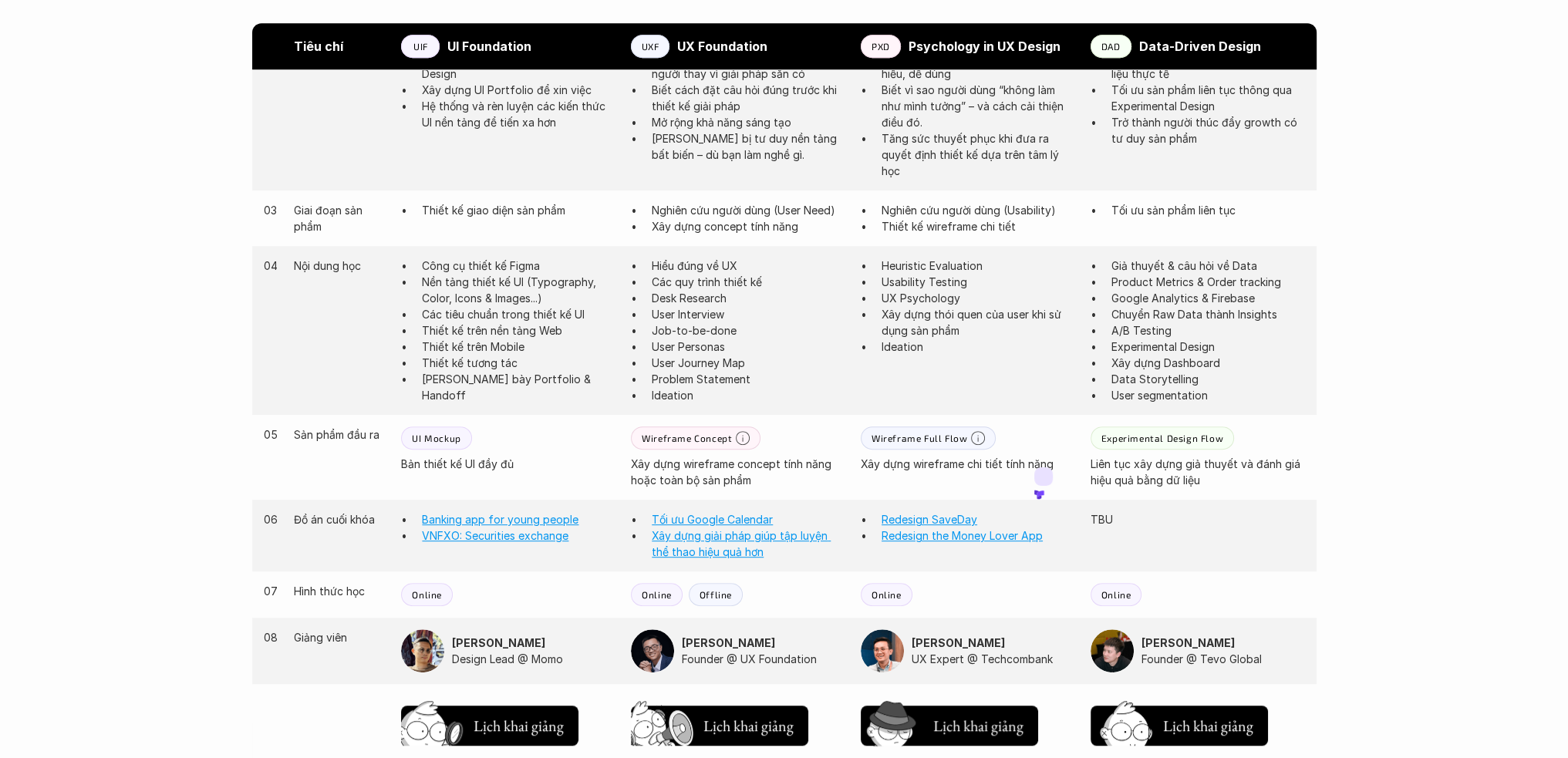
click at [804, 460] on p "Xây dựng wireframe concept tính năng hoặc toàn bộ sản phẩm" at bounding box center [737, 471] width 214 height 32
click at [804, 460] on p "Xây dựng wireframe concept tính năng hoặc toàn bộ sản phẩm" at bounding box center [737, 471] width 214 height 32
click at [1340, 386] on div "Giới thiệu Các khóa học Case Study Truyện tranh Bài viết UX Map REPORT Lịch kha…" at bounding box center [784, 386] width 1568 height 2829
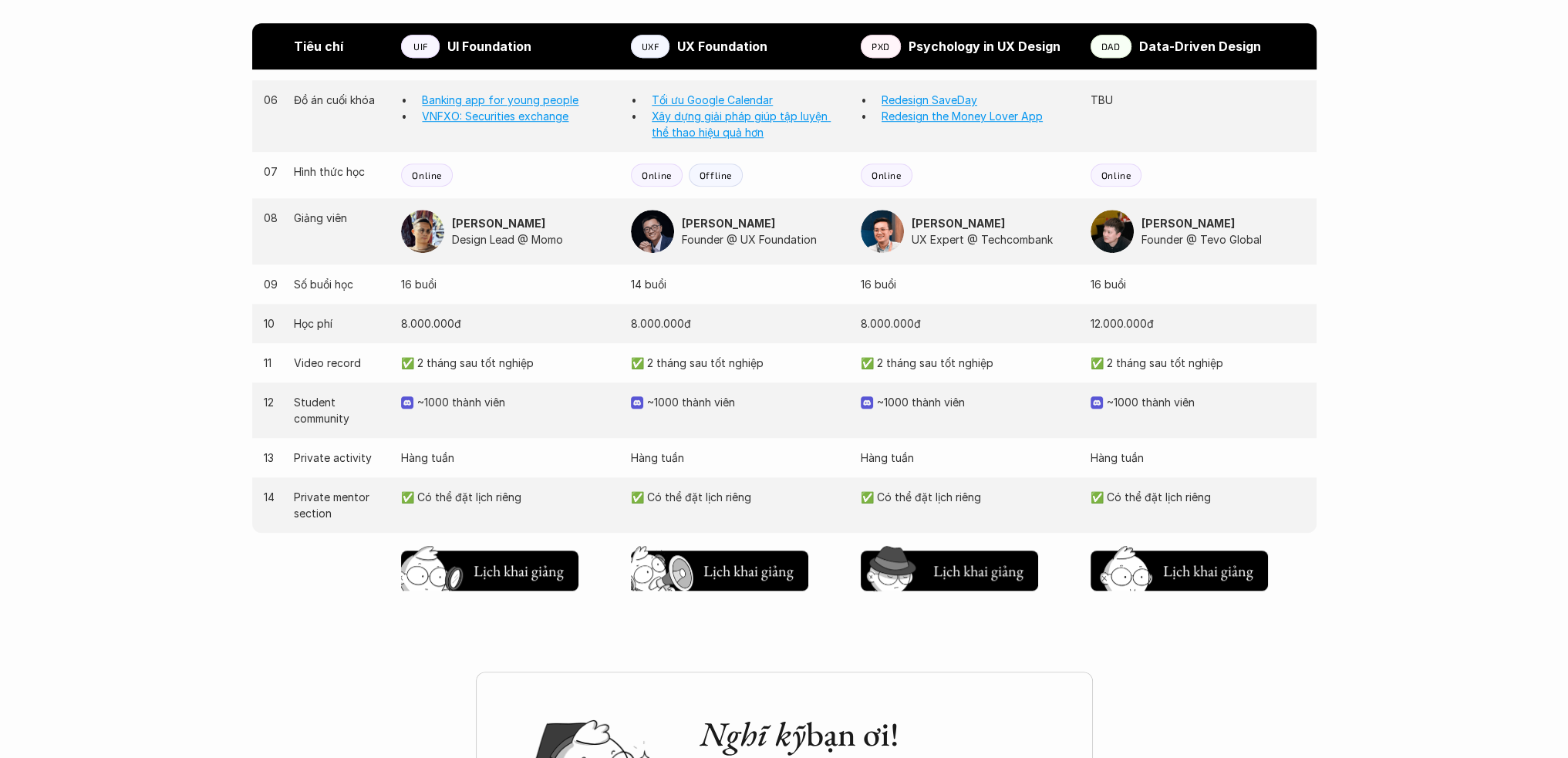
scroll to position [1455, 0]
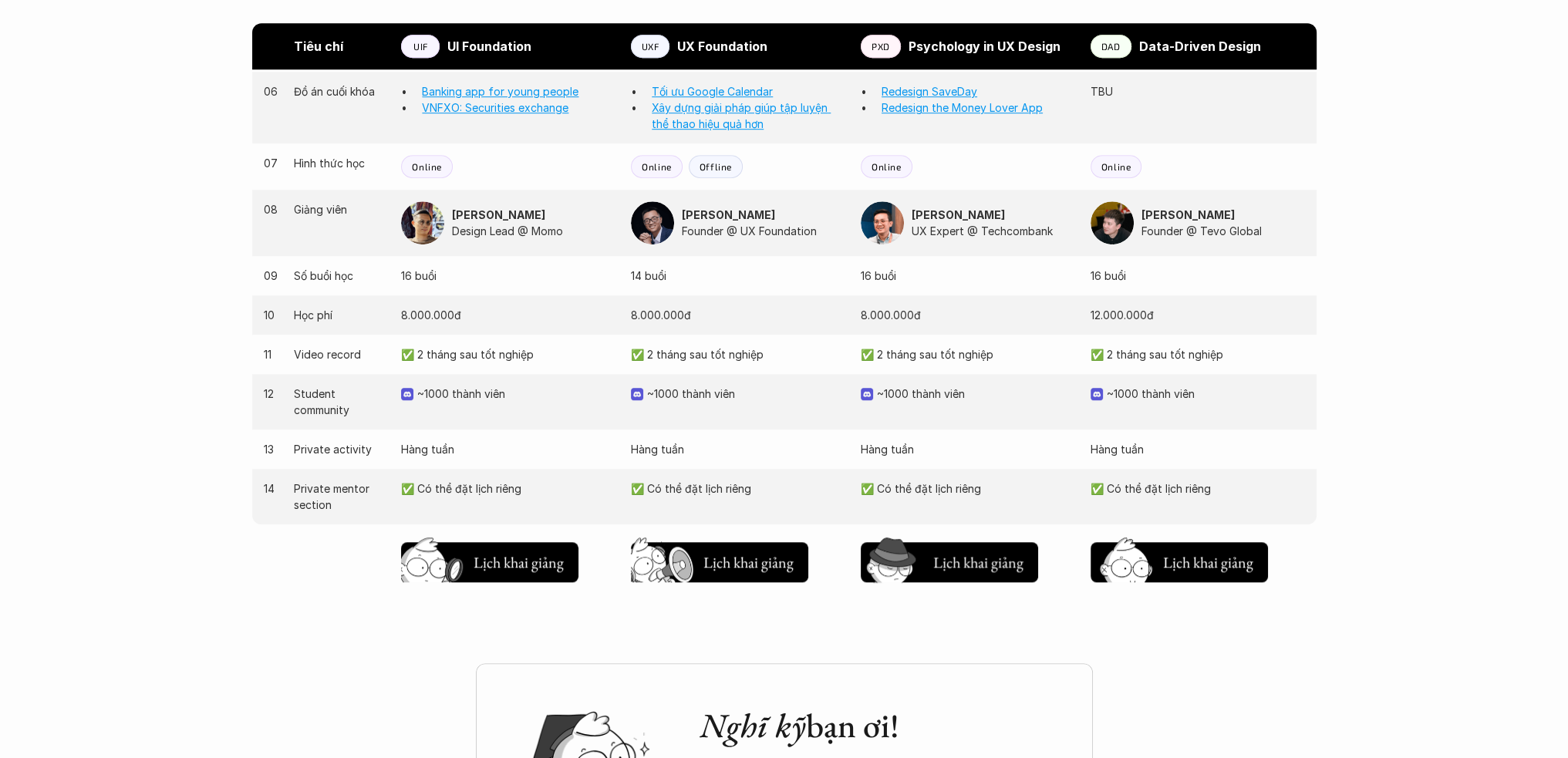
click at [1313, 250] on div "08 Giảng viên Nguyễn Hoàng Anh Design Lead @ Momo Nguyễn Vương Chung Founder @ …" at bounding box center [784, 223] width 1064 height 66
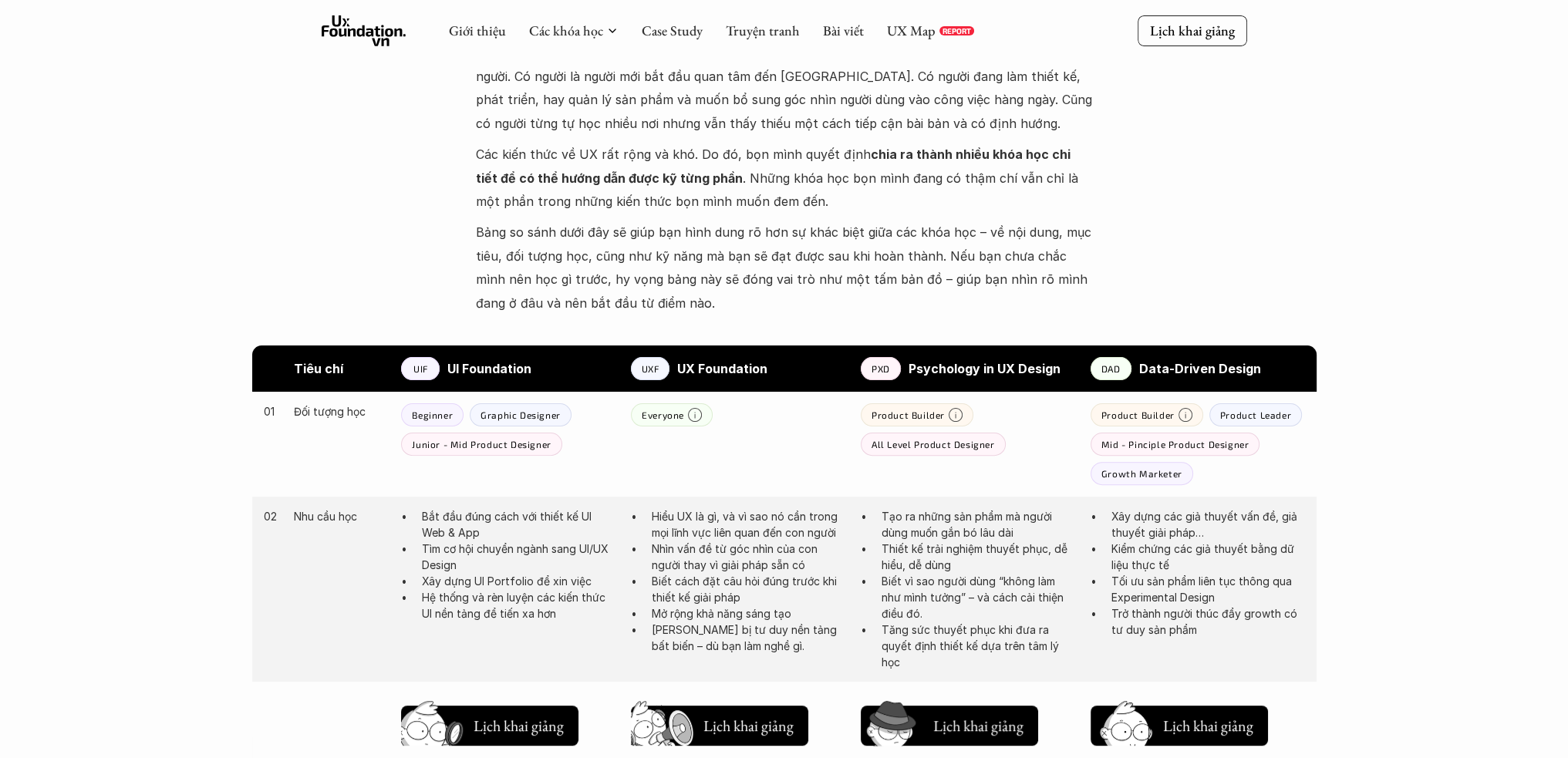
scroll to position [427, 0]
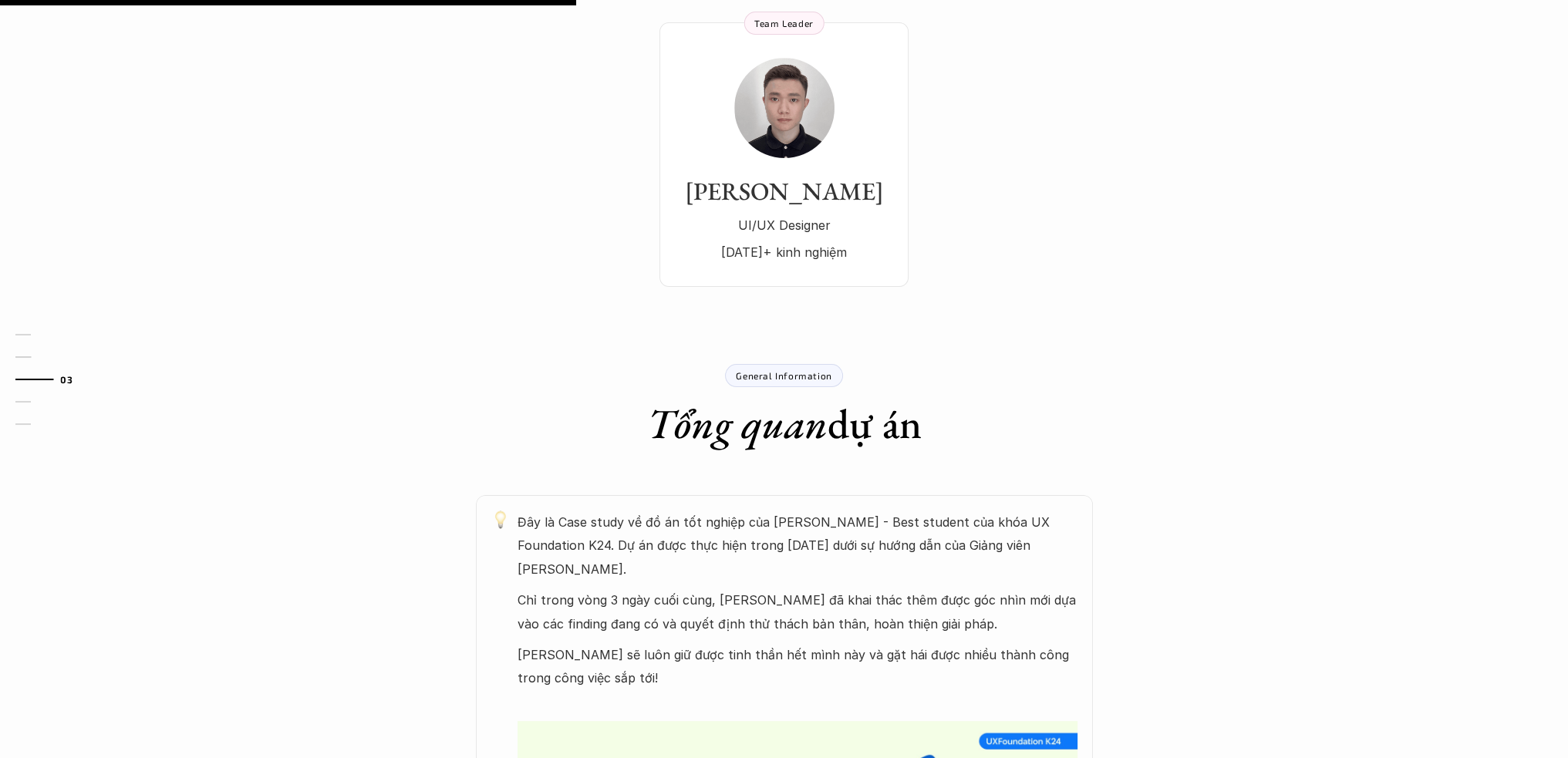
scroll to position [617, 0]
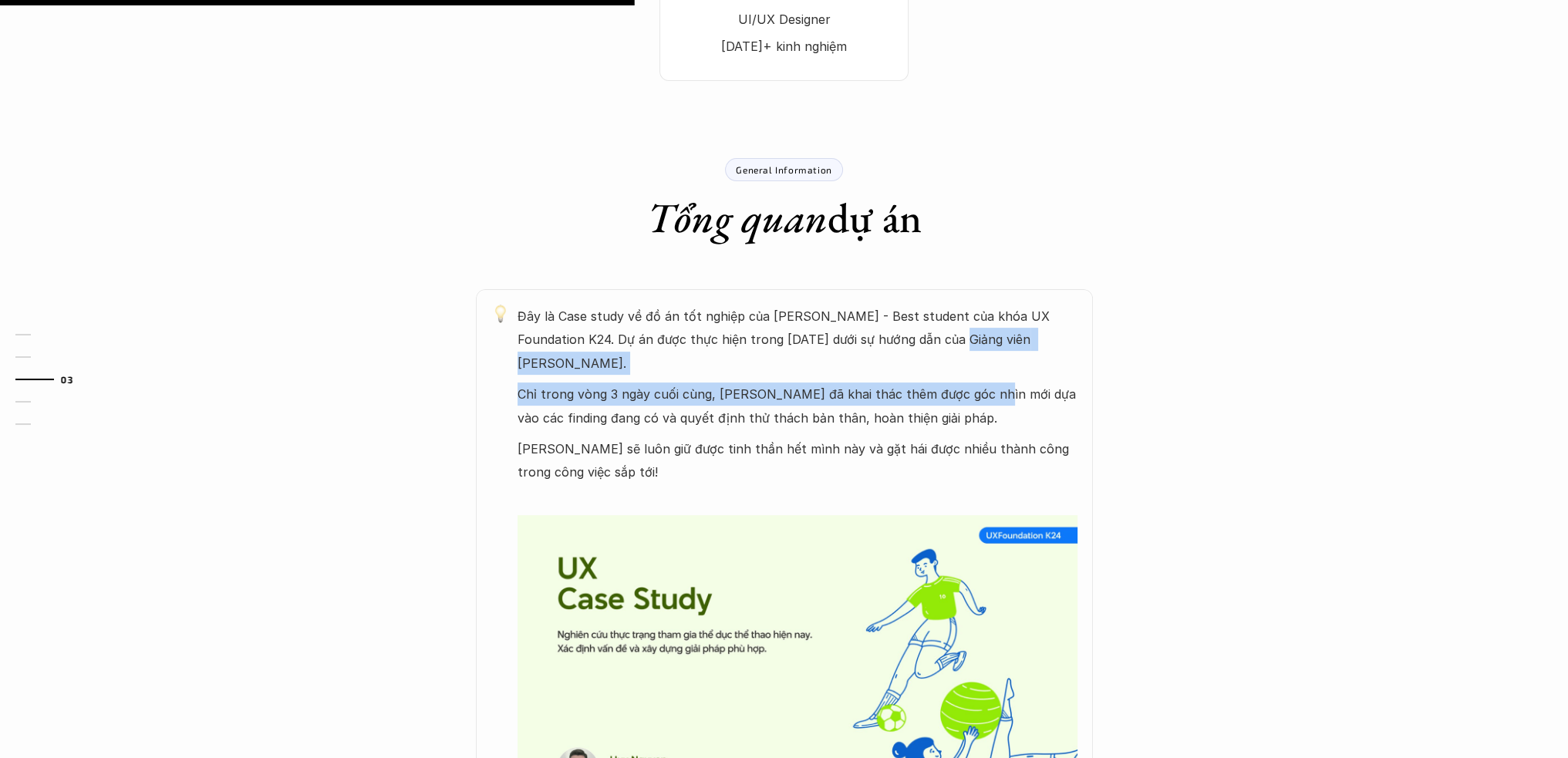
drag, startPoint x: 926, startPoint y: 345, endPoint x: 978, endPoint y: 399, distance: 75.0
click at [978, 399] on div "Đây là Case study về đồ án tốt nghiệp của Tuấn Huy - Best student của khóa UX F…" at bounding box center [797, 559] width 560 height 509
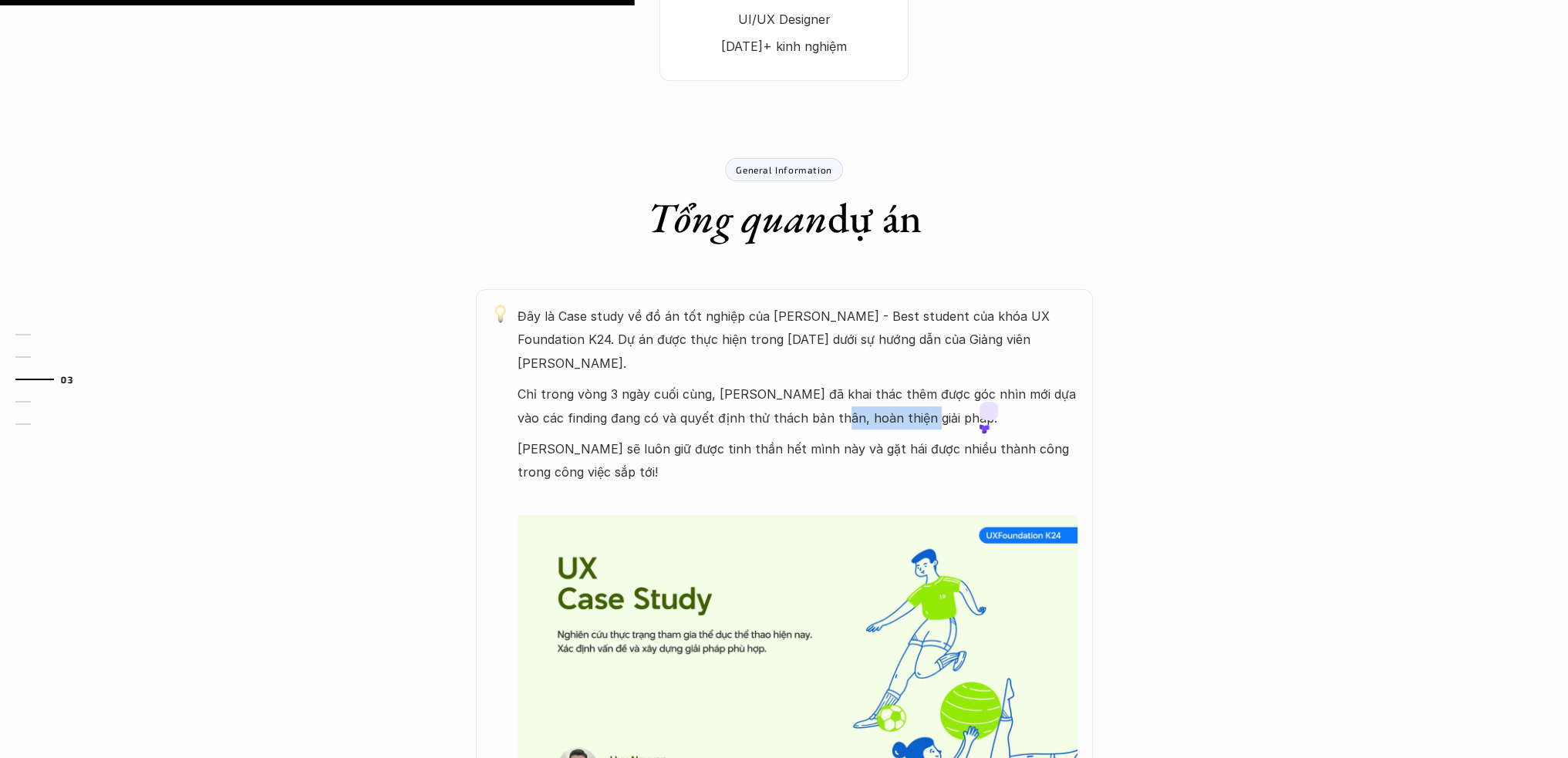
drag, startPoint x: 805, startPoint y: 416, endPoint x: 887, endPoint y: 416, distance: 82.0
click at [887, 416] on p "Chỉ trong vòng 3 ngày cuối cùng, Huy đã khai thác thêm được góc nhìn mới dựa và…" at bounding box center [797, 406] width 560 height 47
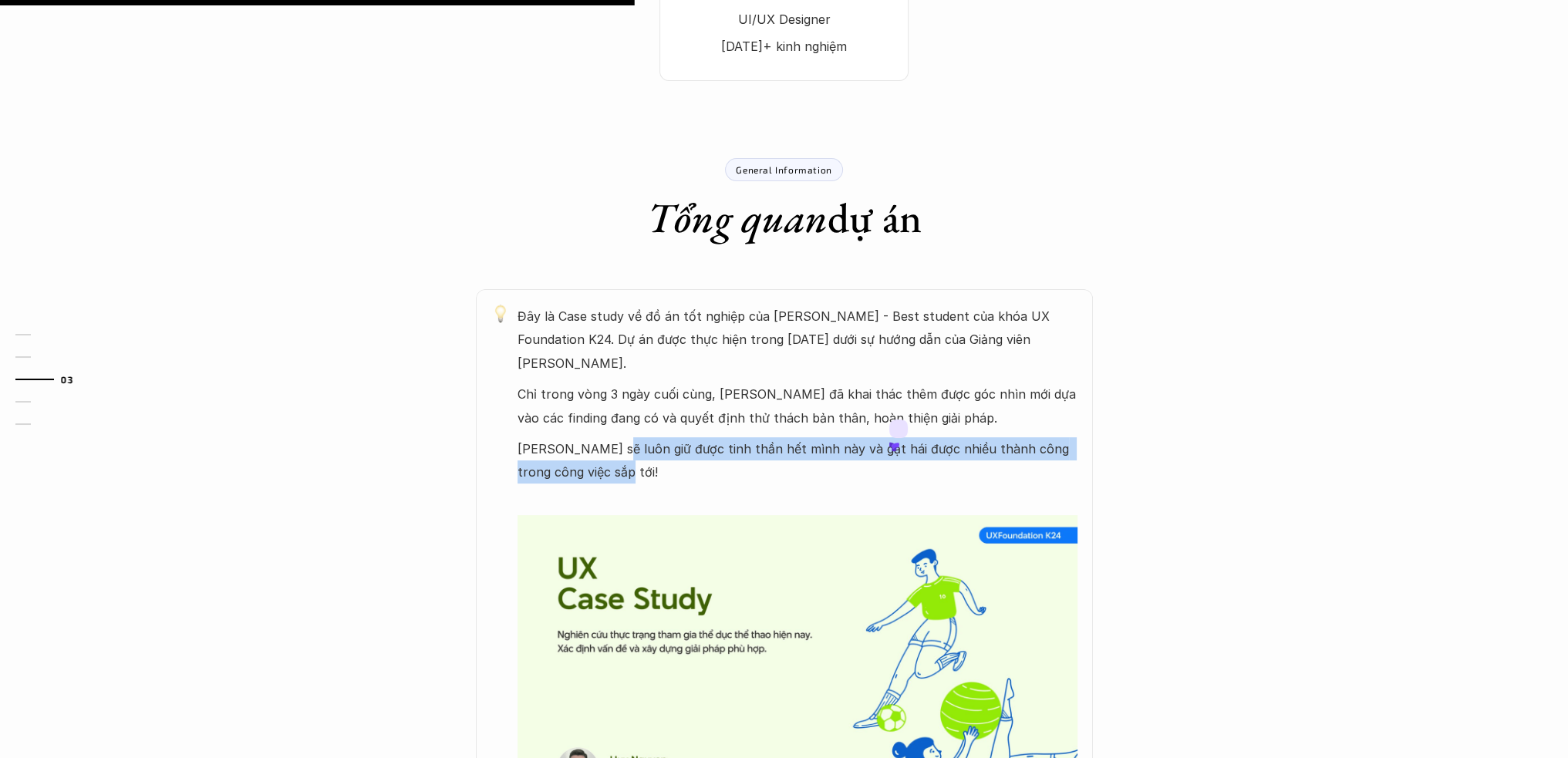
drag, startPoint x: 615, startPoint y: 452, endPoint x: 1113, endPoint y: 446, distance: 498.0
click at [1002, 468] on p "Chúc Huy sẽ luôn giữ được tinh thần hết mình này và gặt hái được nhiều thành cô…" at bounding box center [797, 460] width 560 height 47
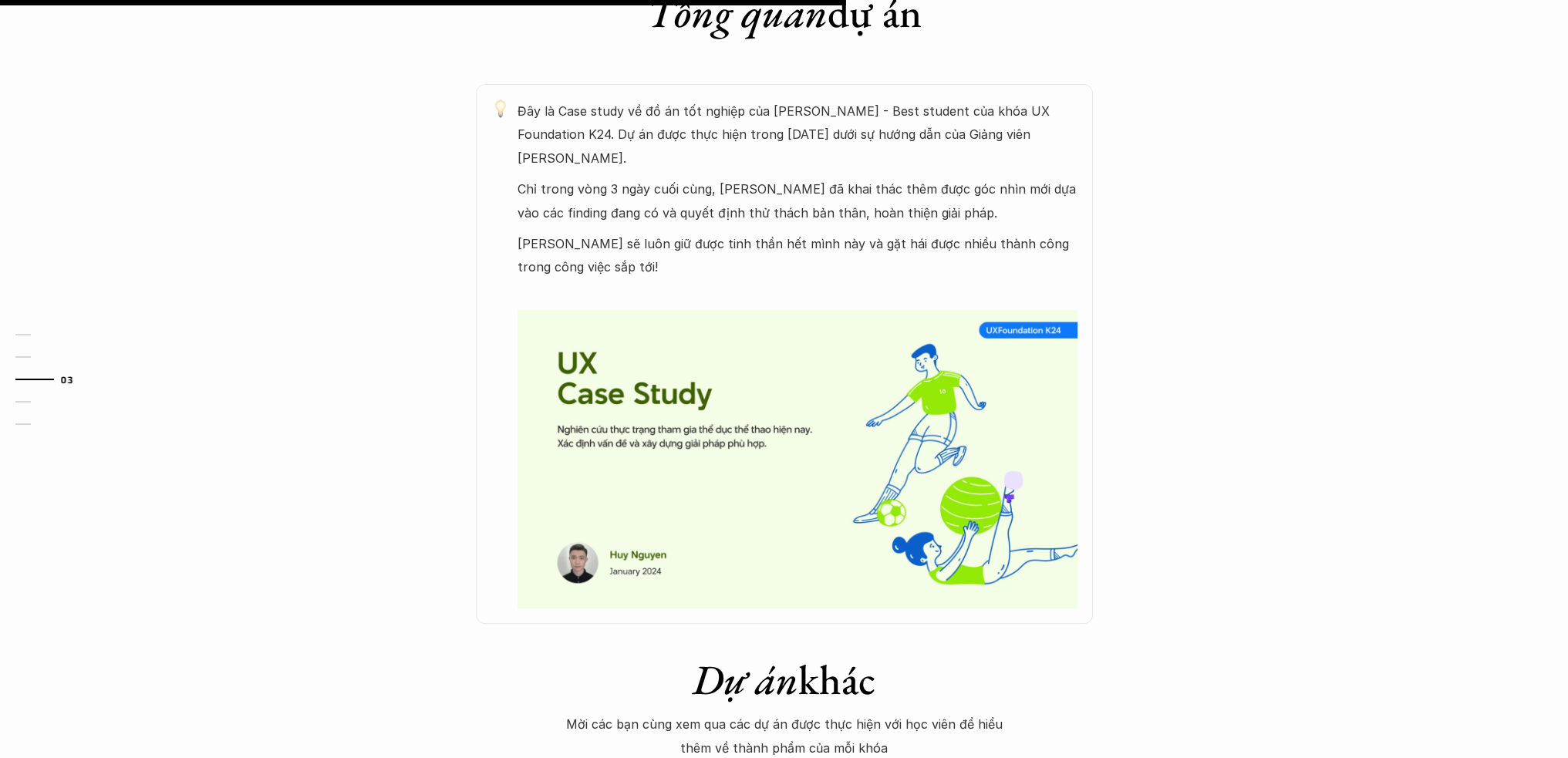
click at [1201, 388] on div "Đây là Case study về đồ án tốt nghiệp của Tuấn Huy - Best student của khóa UX F…" at bounding box center [784, 354] width 925 height 540
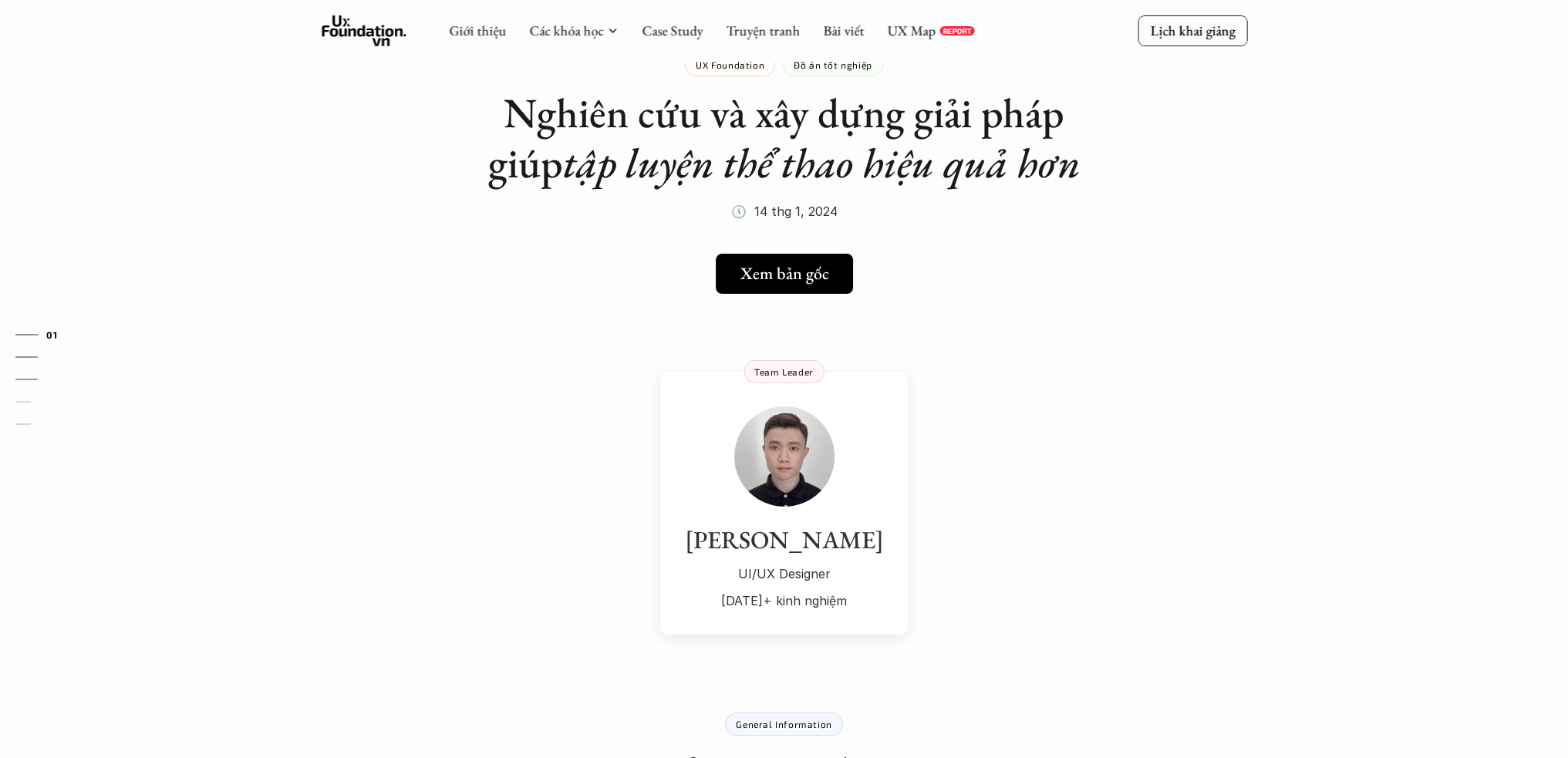
scroll to position [0, 0]
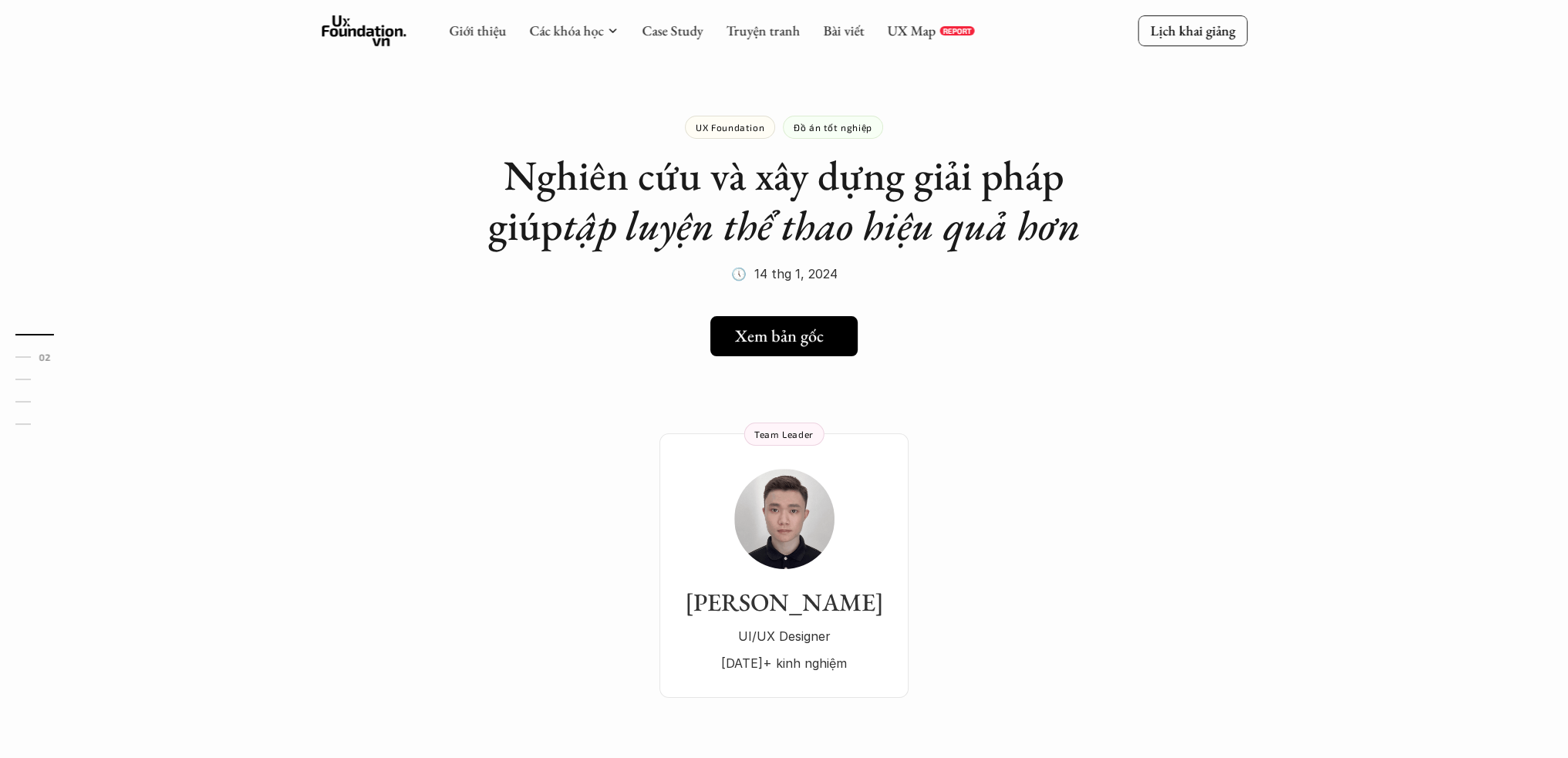
click at [782, 335] on h5 "Xem bản gốc" at bounding box center [779, 336] width 89 height 20
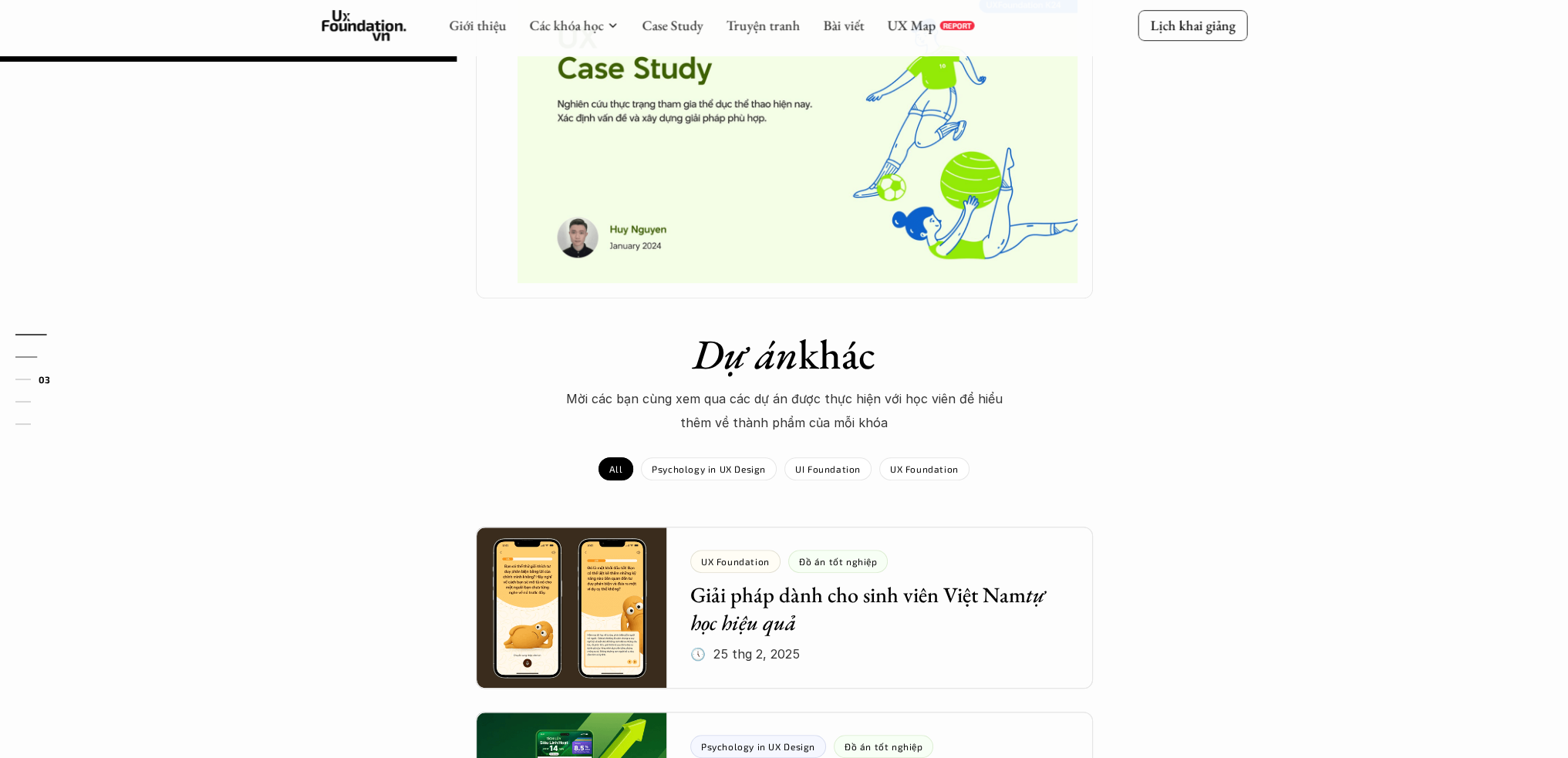
scroll to position [1439, 0]
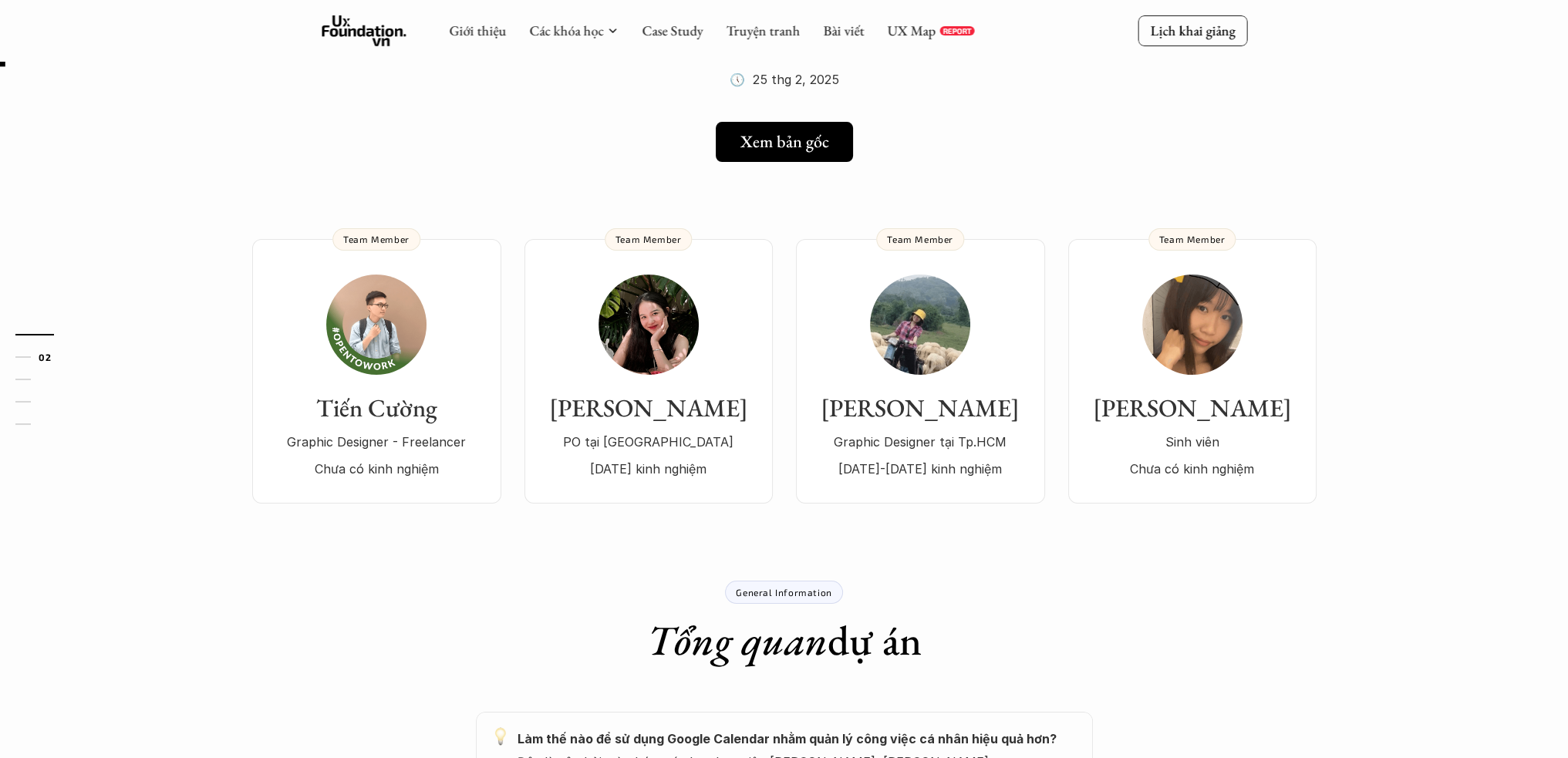
scroll to position [205, 0]
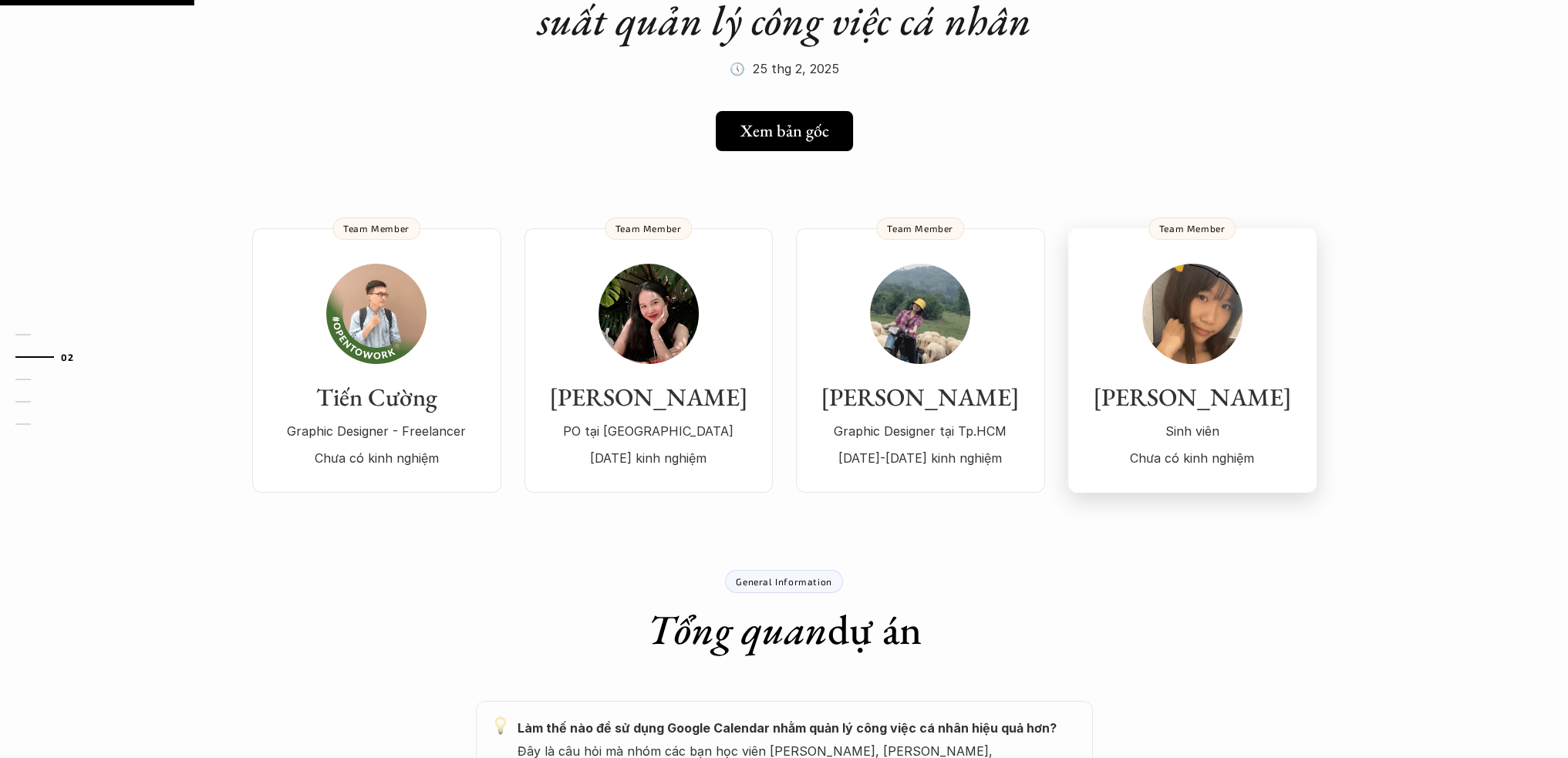
click at [1215, 325] on img at bounding box center [1192, 313] width 100 height 100
click at [1207, 324] on img at bounding box center [1192, 313] width 100 height 100
click at [983, 364] on div "Vân Anh Graphic Designer tại Tp.HCM [DATE]-[DATE] kinh nghiệm" at bounding box center [920, 366] width 219 height 205
click at [1134, 573] on div "General Information Tổng quan dự án" at bounding box center [784, 612] width 925 height 84
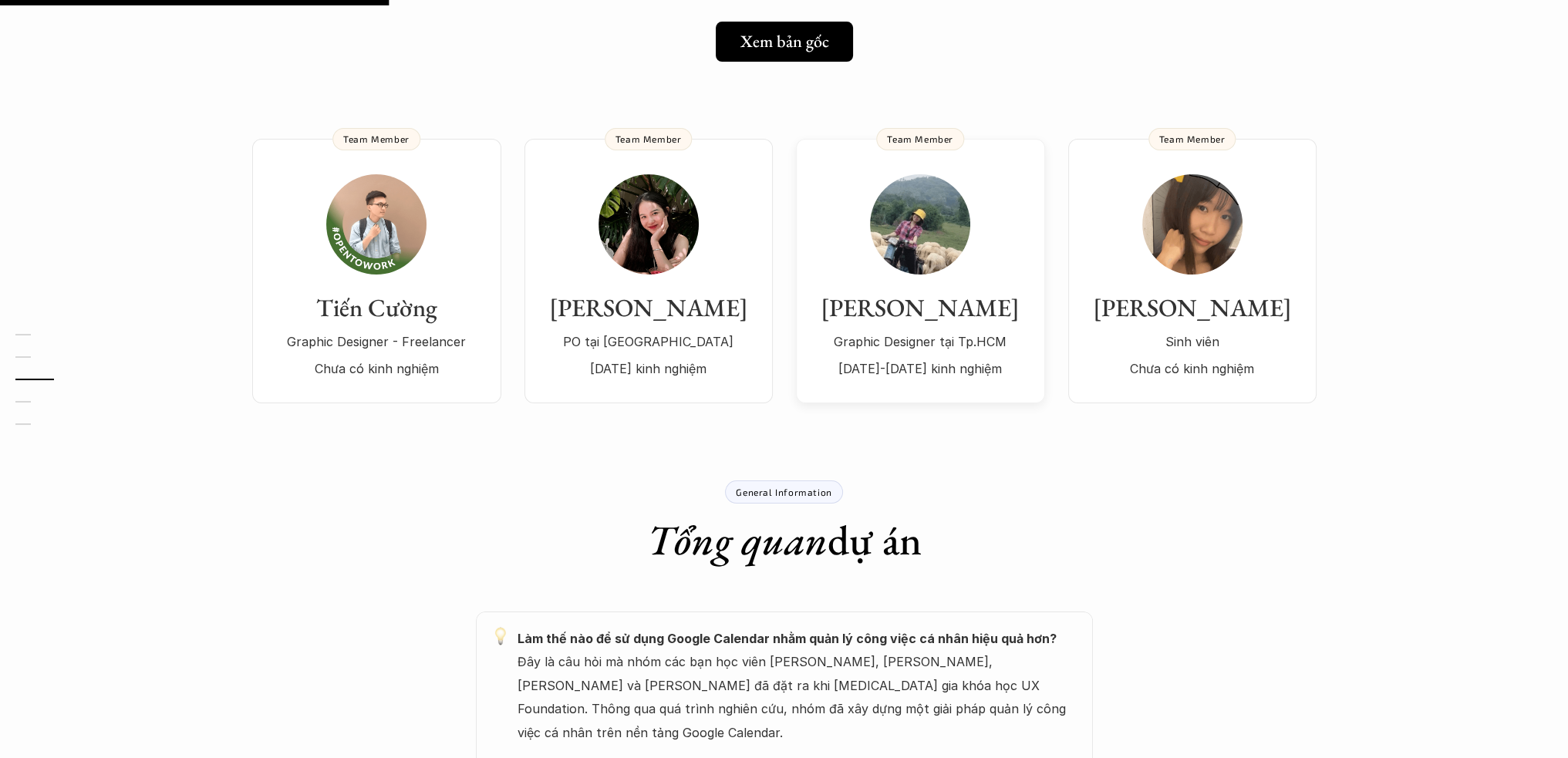
scroll to position [0, 0]
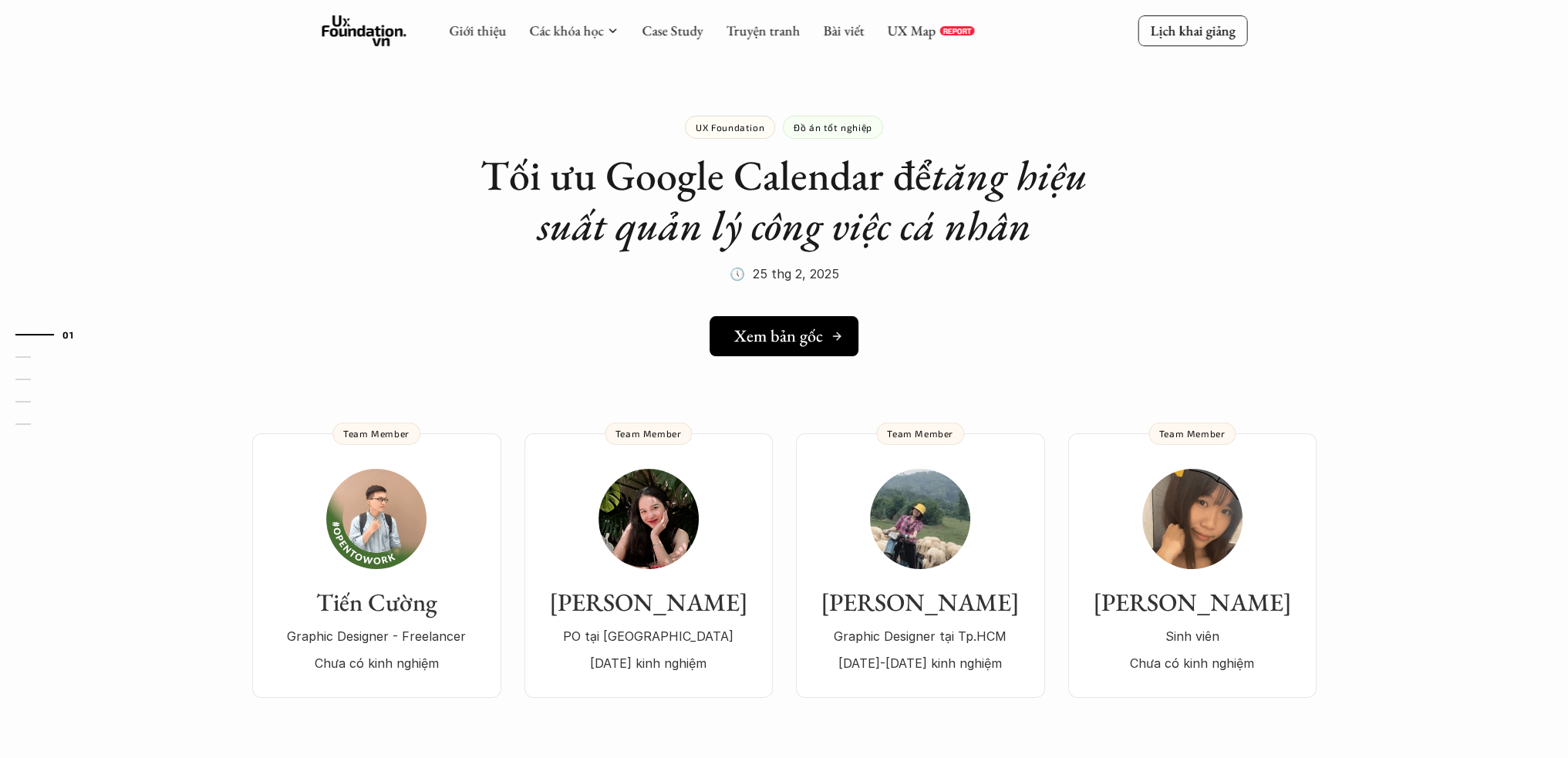
click at [788, 343] on h5 "Xem bản gốc" at bounding box center [778, 336] width 89 height 20
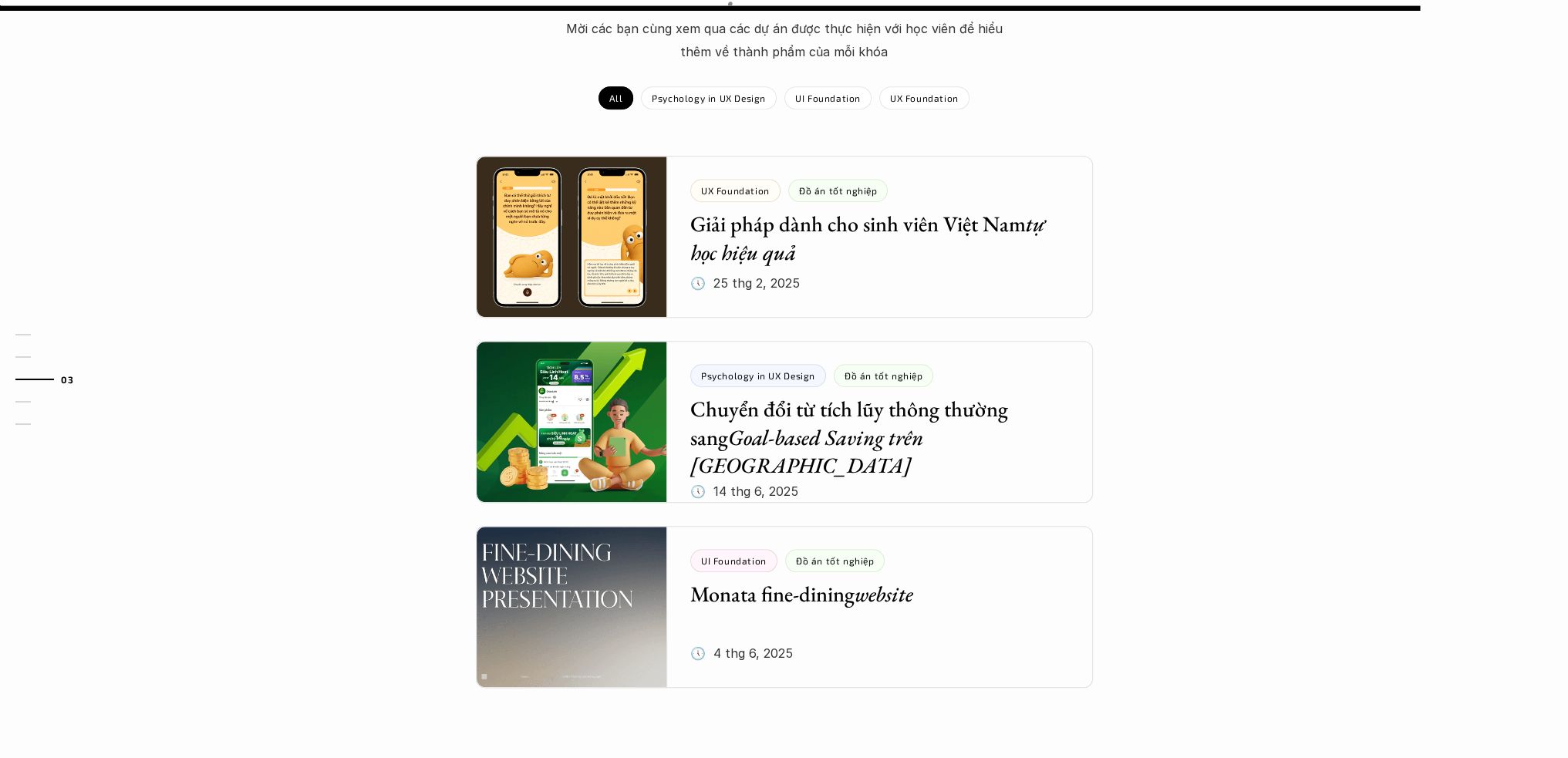
scroll to position [1439, 0]
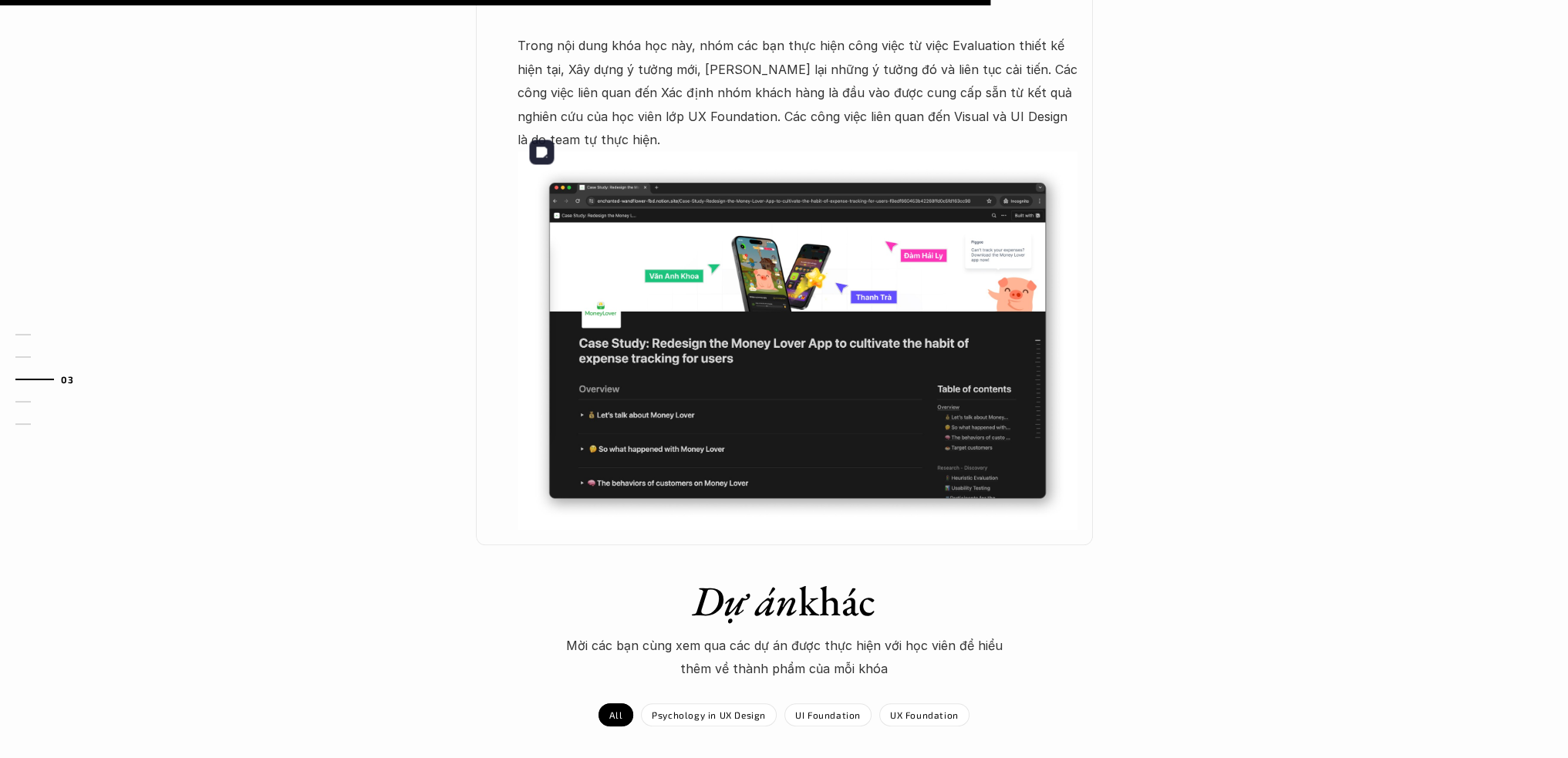
click at [776, 341] on img at bounding box center [797, 340] width 560 height 378
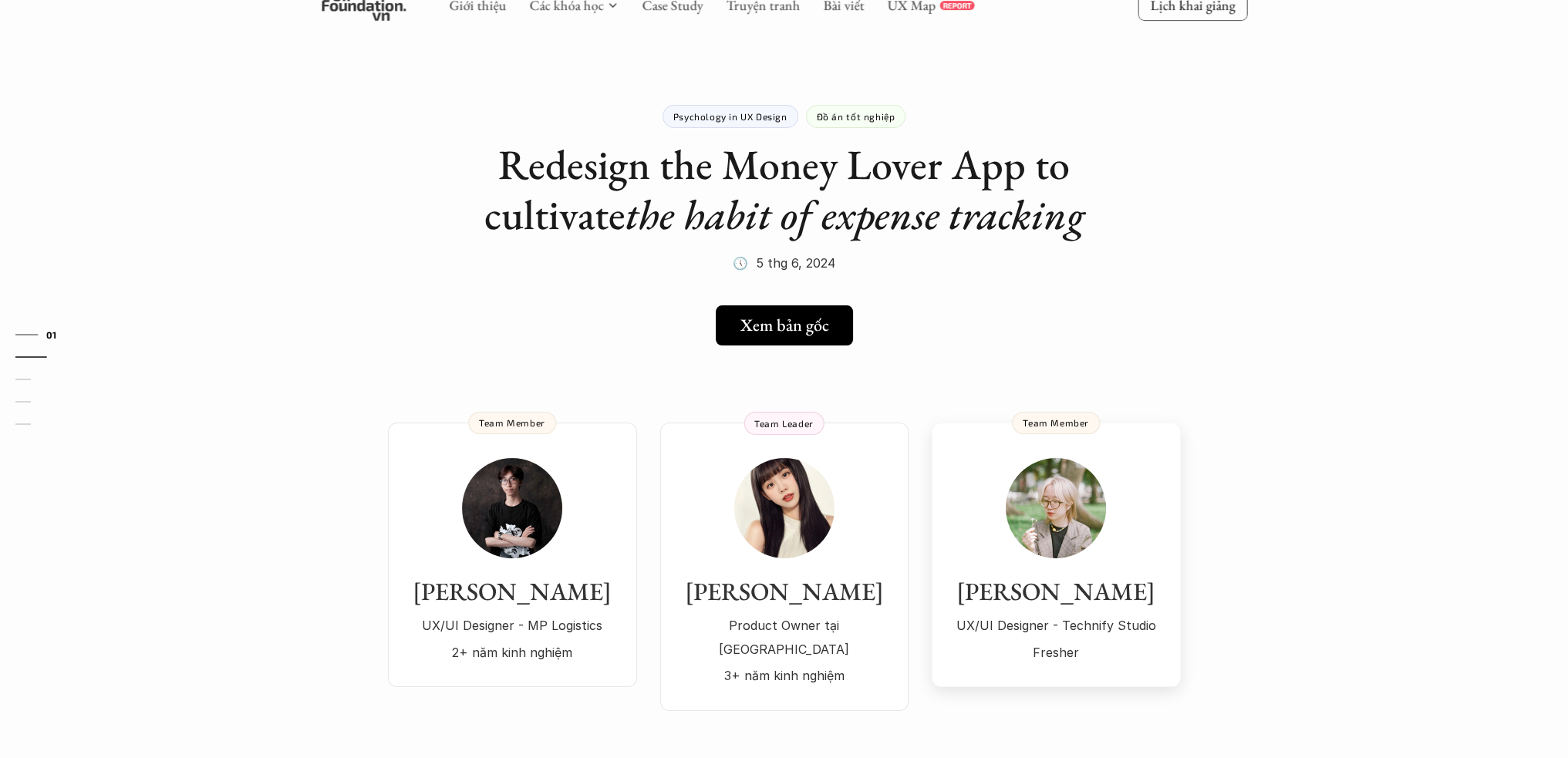
scroll to position [0, 0]
